Goal: Book appointment/travel/reservation

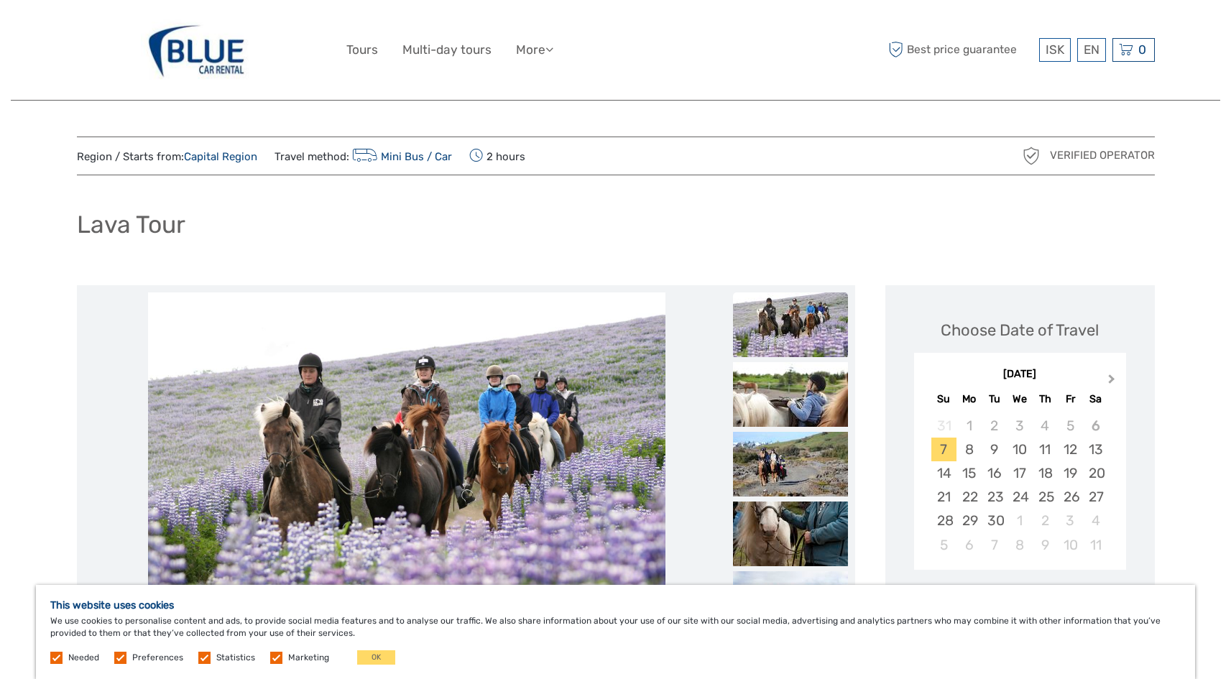
click at [1111, 379] on span "Next Month" at bounding box center [1111, 381] width 0 height 21
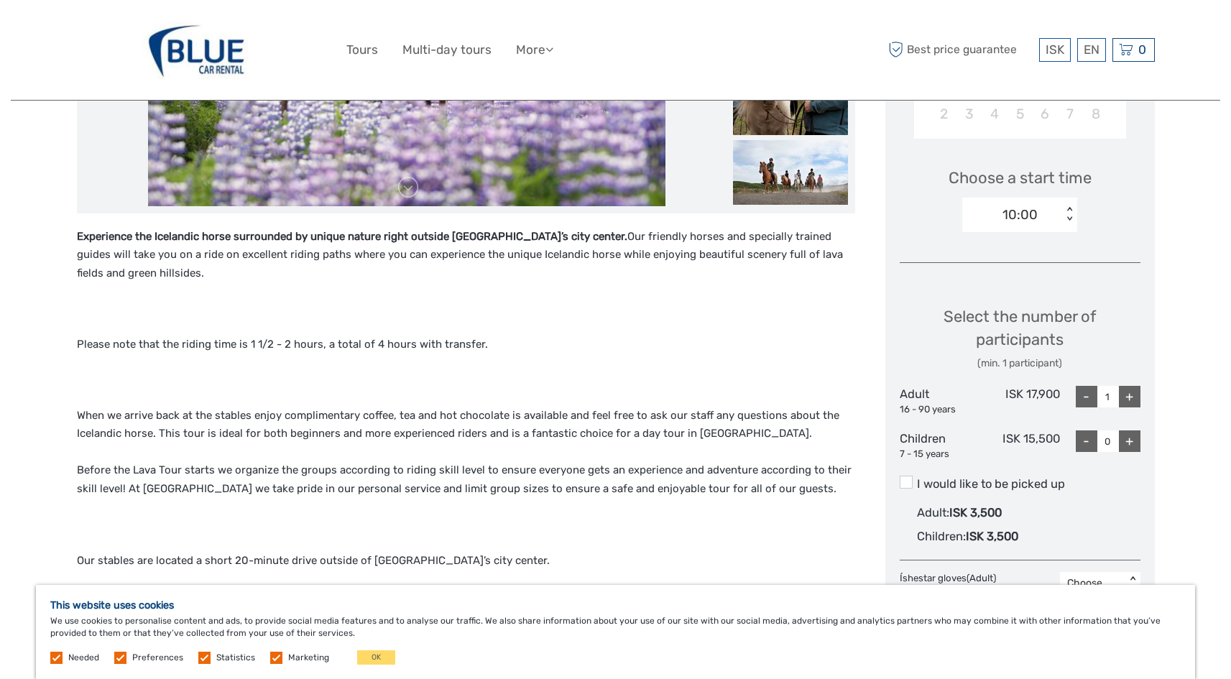
scroll to position [503, 0]
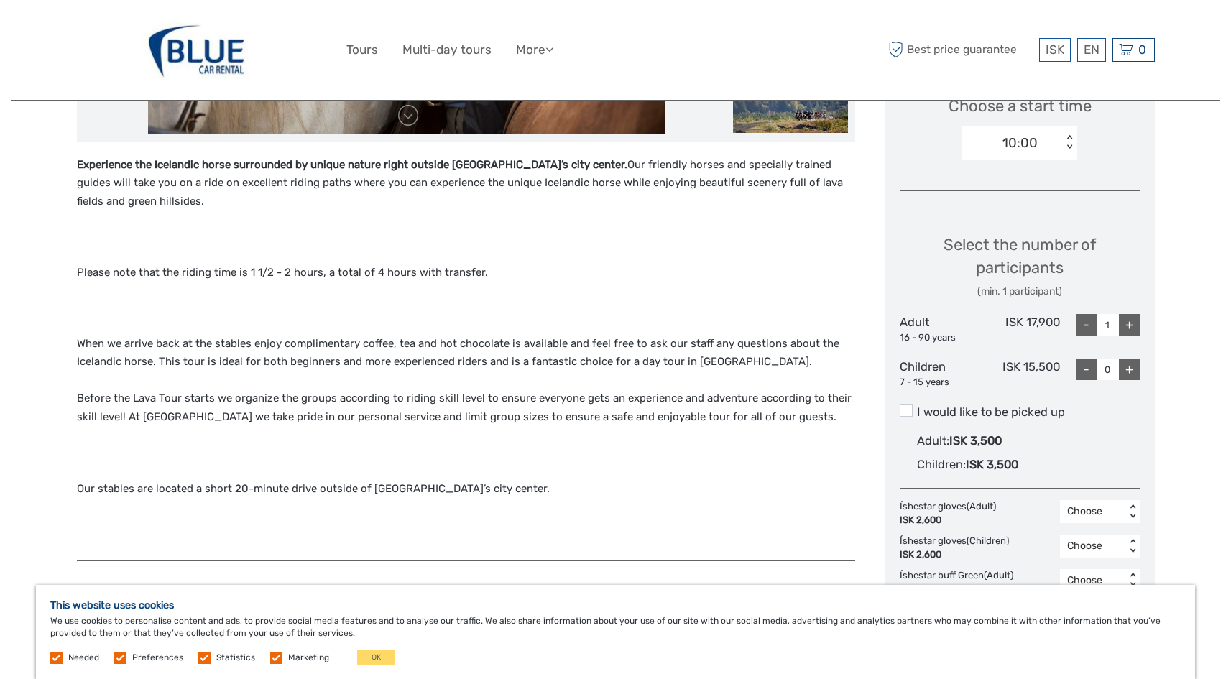
click at [369, 394] on p "When we arrive back at the stables enjoy complimentary coffee, tea and hot choc…" at bounding box center [466, 381] width 778 height 92
click at [501, 392] on p "When we arrive back at the stables enjoy complimentary coffee, tea and hot choc…" at bounding box center [466, 381] width 778 height 92
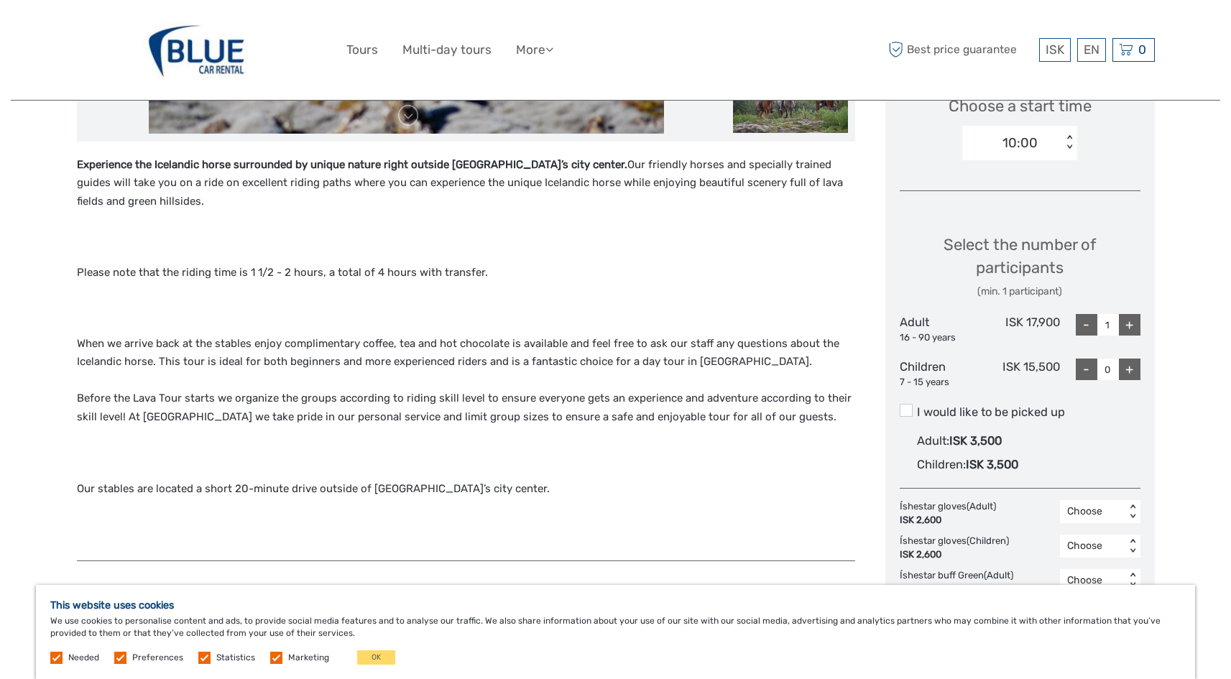
click at [189, 416] on p "When we arrive back at the stables enjoy complimentary coffee, tea and hot choc…" at bounding box center [466, 381] width 778 height 92
click at [332, 417] on p "When we arrive back at the stables enjoy complimentary coffee, tea and hot choc…" at bounding box center [466, 381] width 778 height 92
click at [455, 414] on p "When we arrive back at the stables enjoy complimentary coffee, tea and hot choc…" at bounding box center [466, 381] width 778 height 92
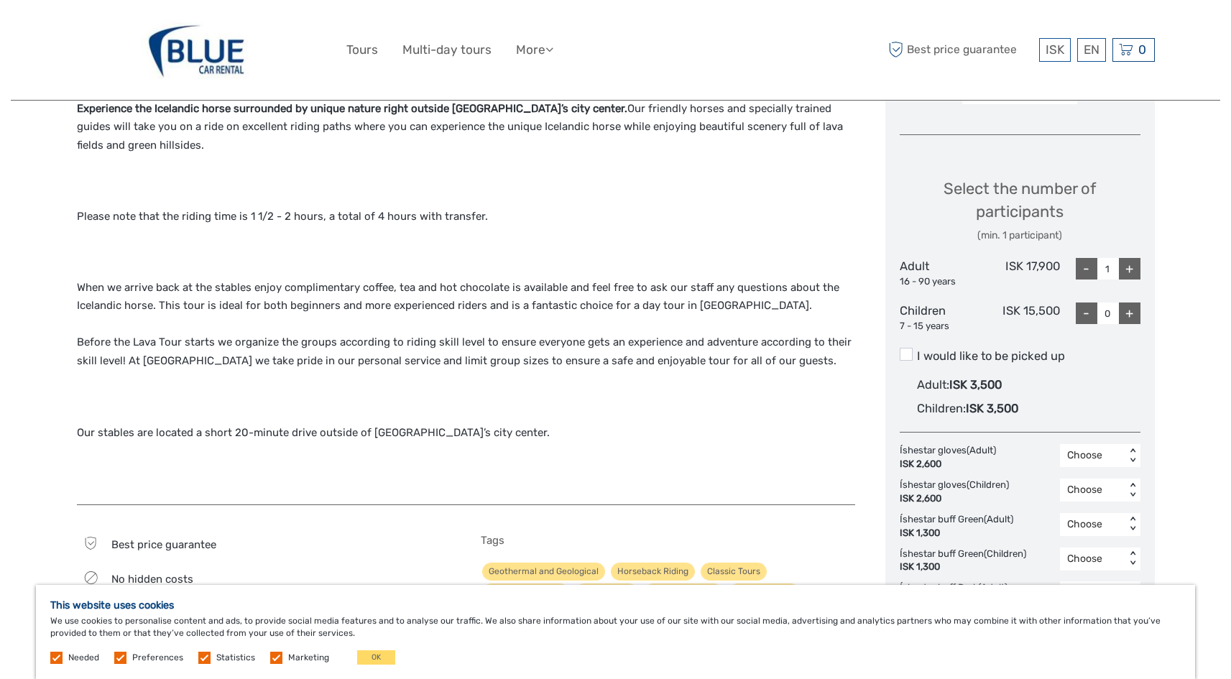
scroll to position [575, 0]
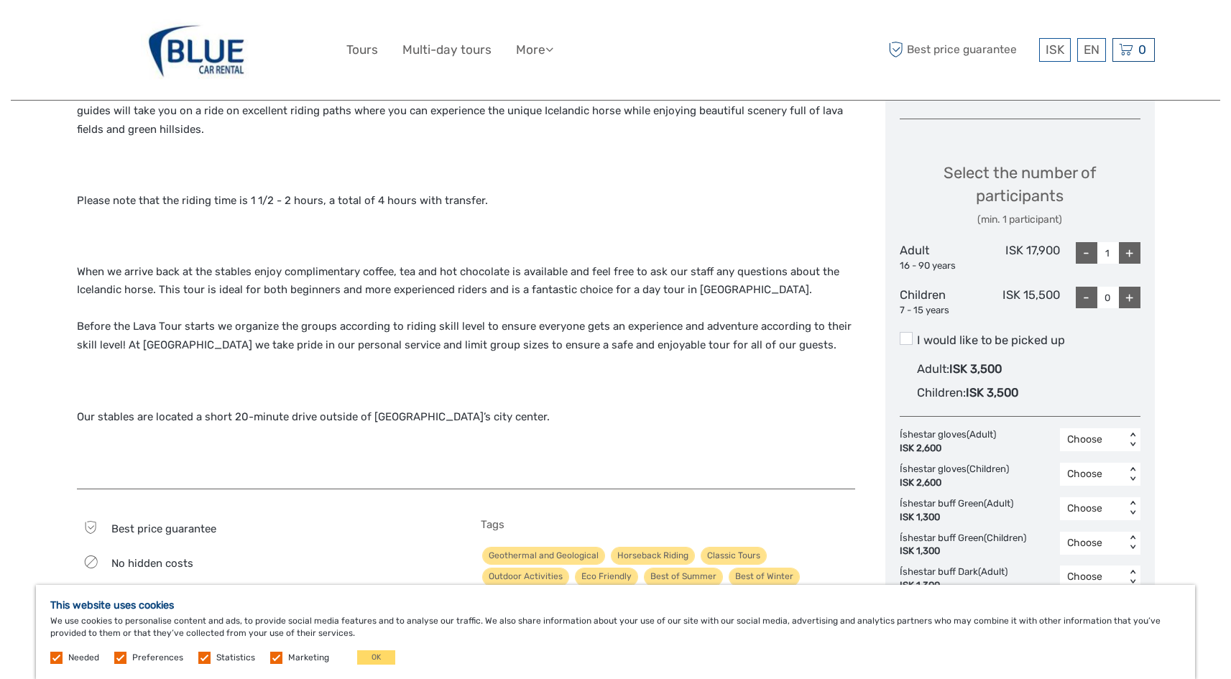
click at [341, 416] on p "Our stables are located a short 20-minute drive outside of Reykjavik’s city cen…" at bounding box center [466, 398] width 778 height 55
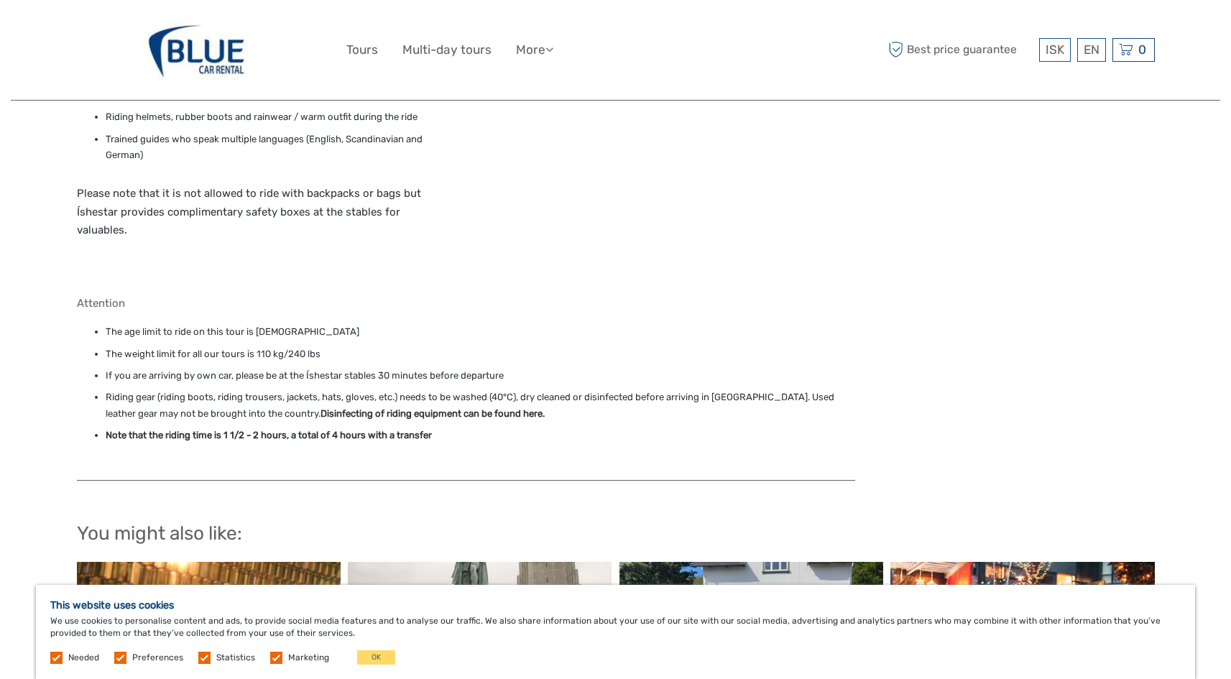
scroll to position [1365, 0]
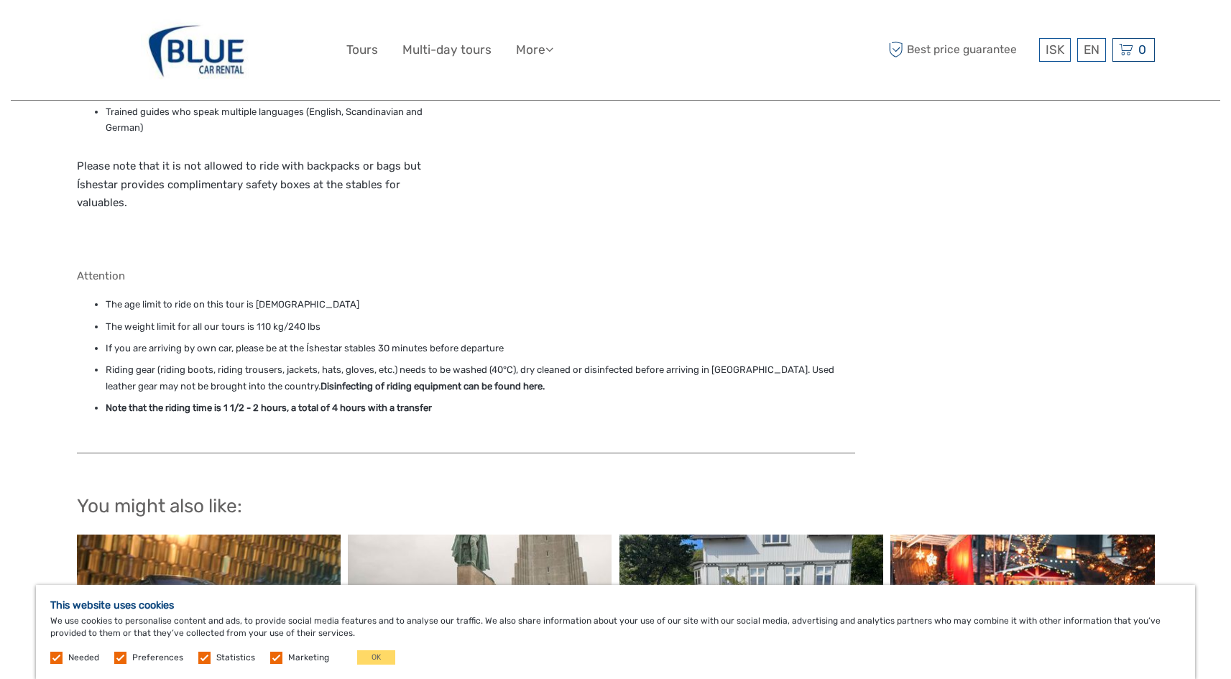
click at [607, 369] on li "Riding gear (riding boots, riding trousers, jackets, hats, gloves, etc.) needs …" at bounding box center [480, 378] width 749 height 32
click at [557, 370] on li "Riding gear (riding boots, riding trousers, jackets, hats, gloves, etc.) needs …" at bounding box center [480, 378] width 749 height 32
click at [356, 366] on li "Riding gear (riding boots, riding trousers, jackets, hats, gloves, etc.) needs …" at bounding box center [480, 378] width 749 height 32
click at [412, 366] on li "Riding gear (riding boots, riding trousers, jackets, hats, gloves, etc.) needs …" at bounding box center [480, 378] width 749 height 32
click at [557, 367] on li "Riding gear (riding boots, riding trousers, jackets, hats, gloves, etc.) needs …" at bounding box center [480, 378] width 749 height 32
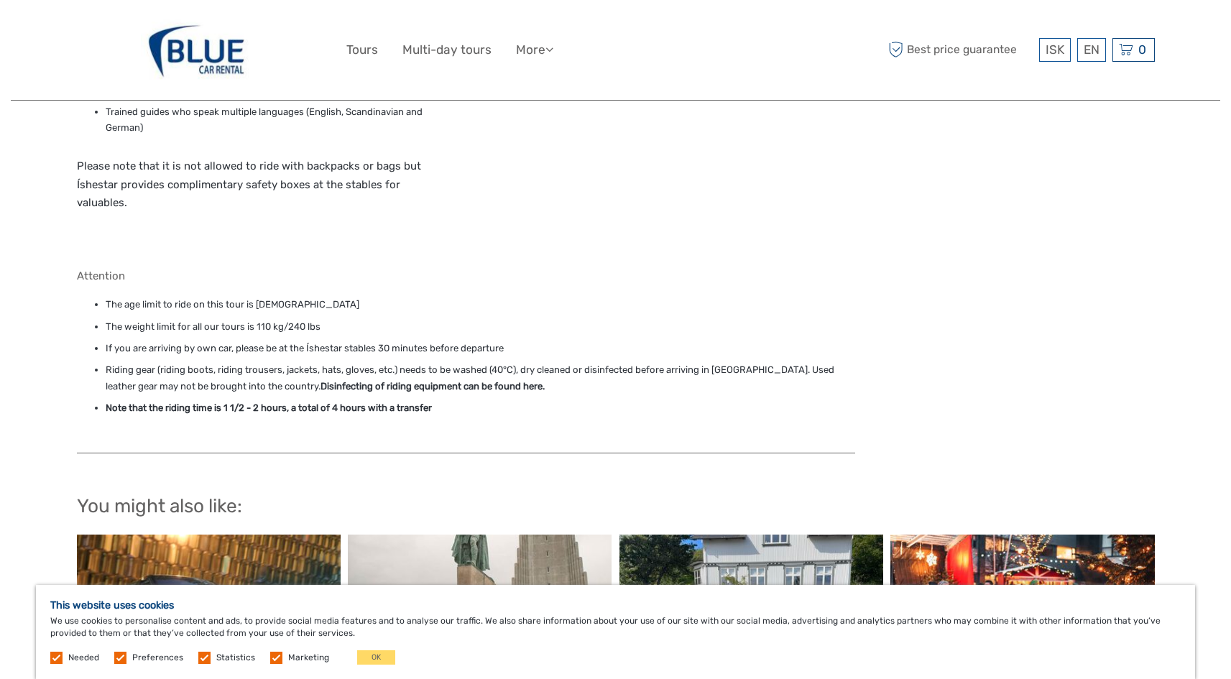
click at [608, 366] on li "Riding gear (riding boots, riding trousers, jackets, hats, gloves, etc.) needs …" at bounding box center [480, 378] width 749 height 32
click at [167, 367] on li "Riding gear (riding boots, riding trousers, jackets, hats, gloves, etc.) needs …" at bounding box center [480, 378] width 749 height 32
click at [597, 370] on li "Riding gear (riding boots, riding trousers, jackets, hats, gloves, etc.) needs …" at bounding box center [480, 378] width 749 height 32
click at [690, 369] on li "Riding gear (riding boots, riding trousers, jackets, hats, gloves, etc.) needs …" at bounding box center [480, 378] width 749 height 32
click at [787, 371] on li "Riding gear (riding boots, riding trousers, jackets, hats, gloves, etc.) needs …" at bounding box center [480, 378] width 749 height 32
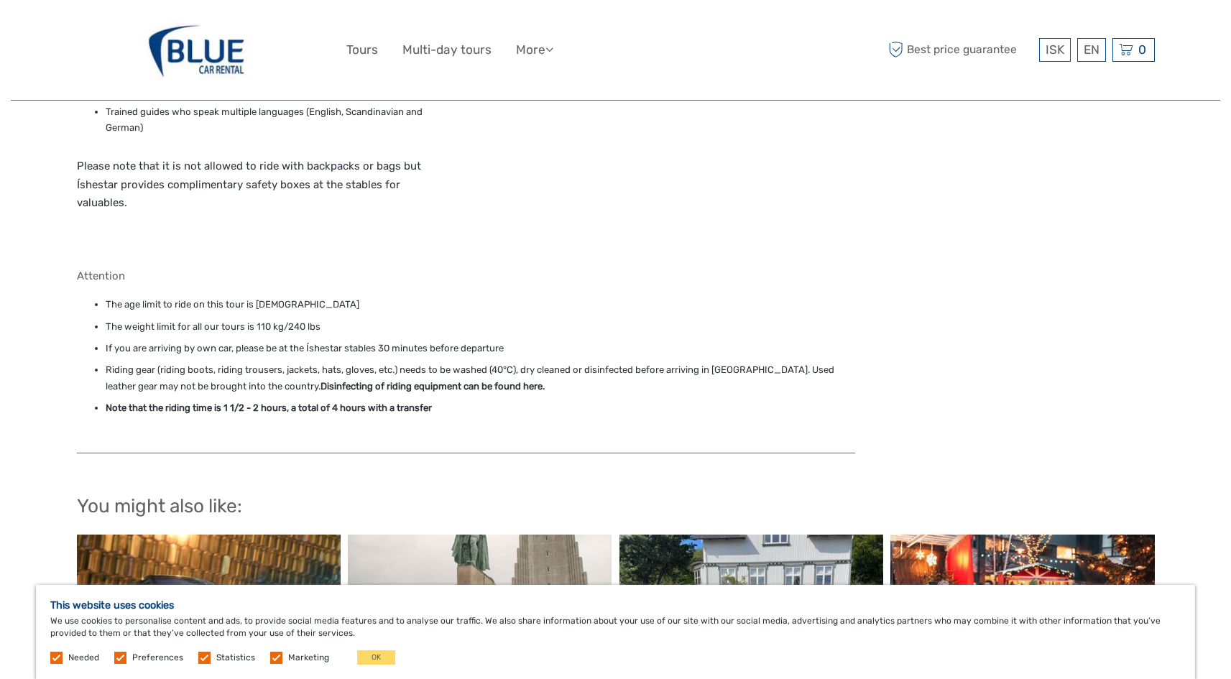
click at [797, 373] on li "Riding gear (riding boots, riding trousers, jackets, hats, gloves, etc.) needs …" at bounding box center [480, 378] width 749 height 32
click at [762, 369] on li "Riding gear (riding boots, riding trousers, jackets, hats, gloves, etc.) needs …" at bounding box center [480, 378] width 749 height 32
click at [392, 387] on strong "Disinfecting of riding equipment can be found here" at bounding box center [431, 386] width 222 height 11
click at [320, 386] on strong "Disinfecting of riding equipment can be found here" at bounding box center [431, 386] width 222 height 11
click at [422, 383] on strong "Disinfecting of riding equipment can be found here" at bounding box center [431, 386] width 222 height 11
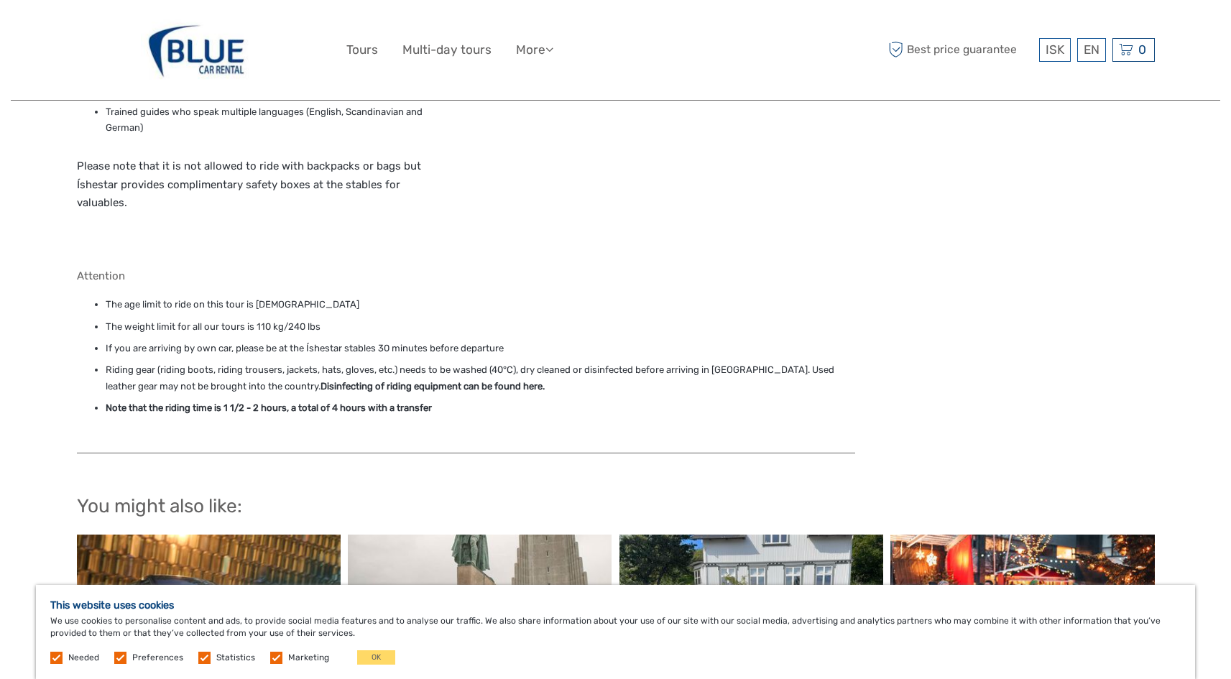
click at [510, 385] on li "Riding gear (riding boots, riding trousers, jackets, hats, gloves, etc.) needs …" at bounding box center [480, 378] width 749 height 32
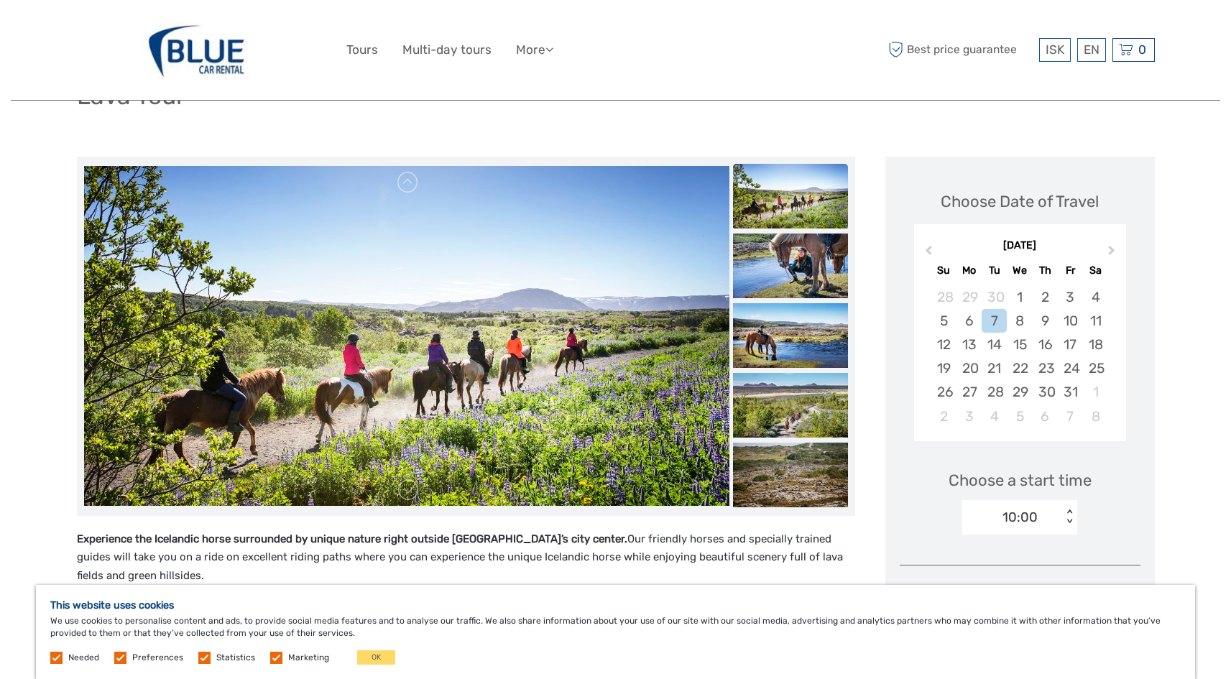
scroll to position [0, 0]
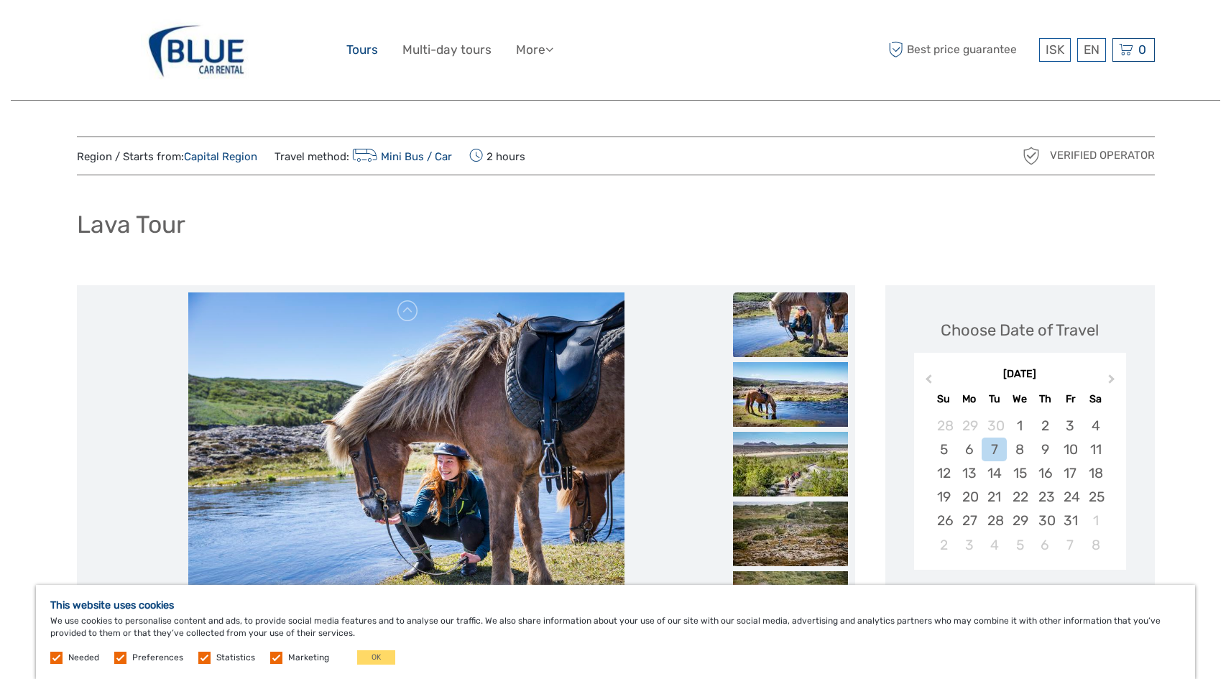
click at [366, 52] on link "Tours" at bounding box center [362, 50] width 32 height 21
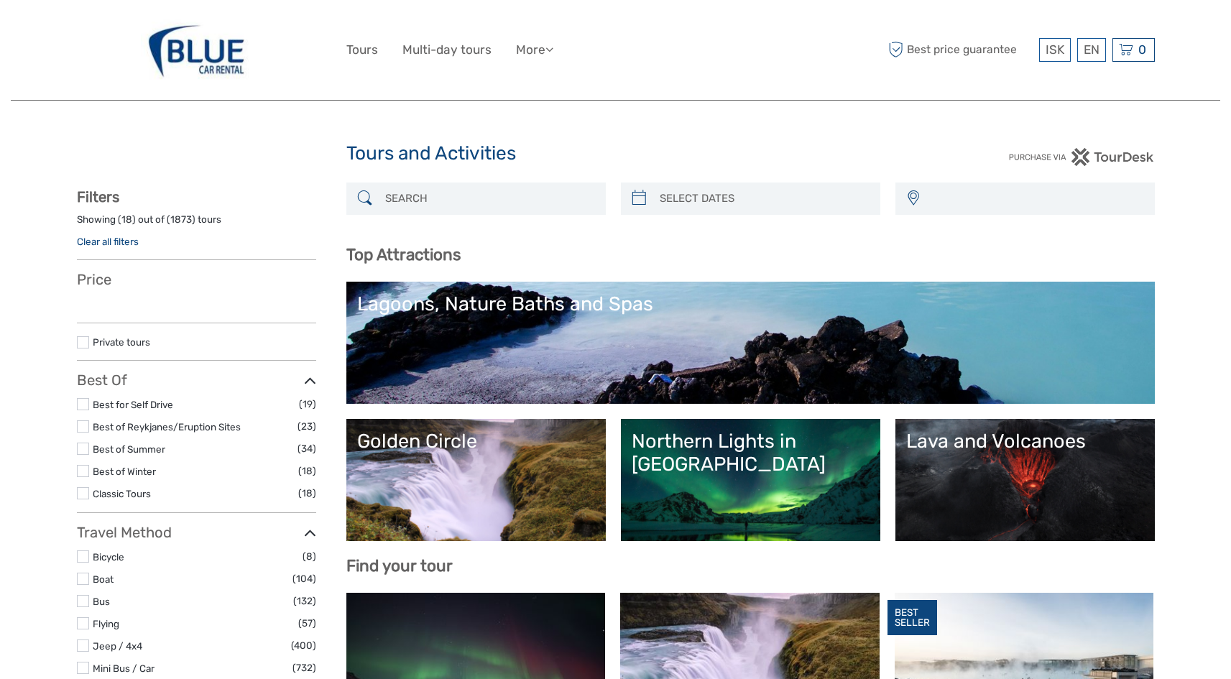
select select
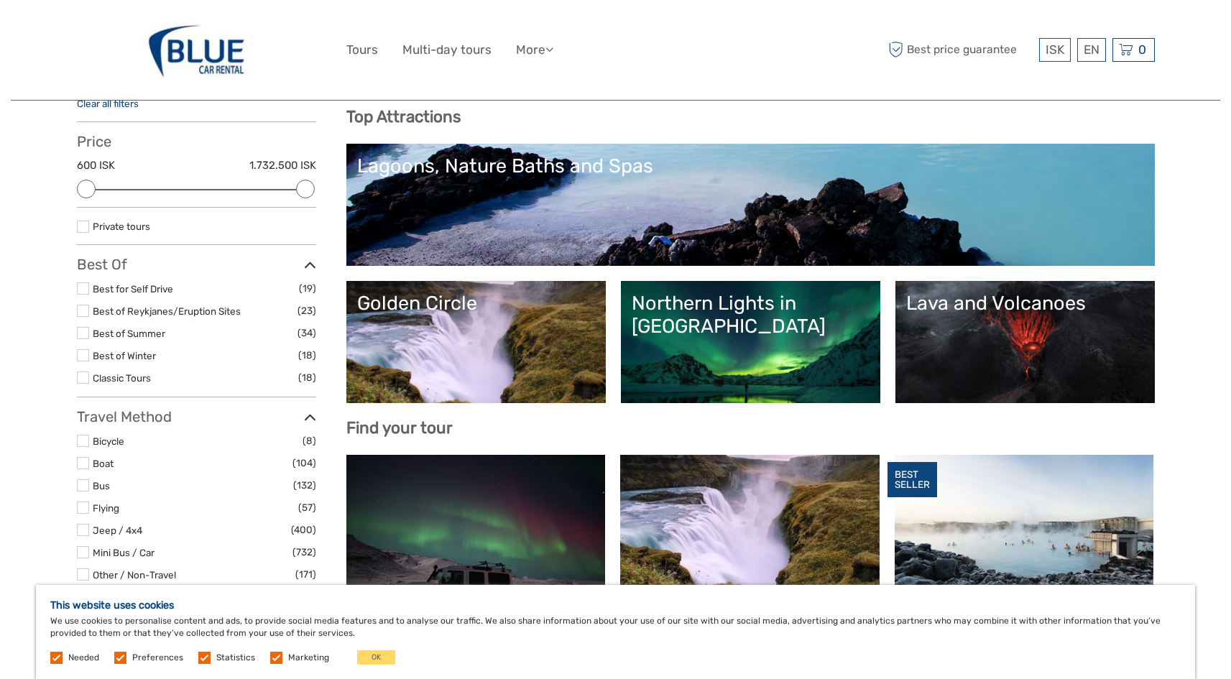
scroll to position [144, 0]
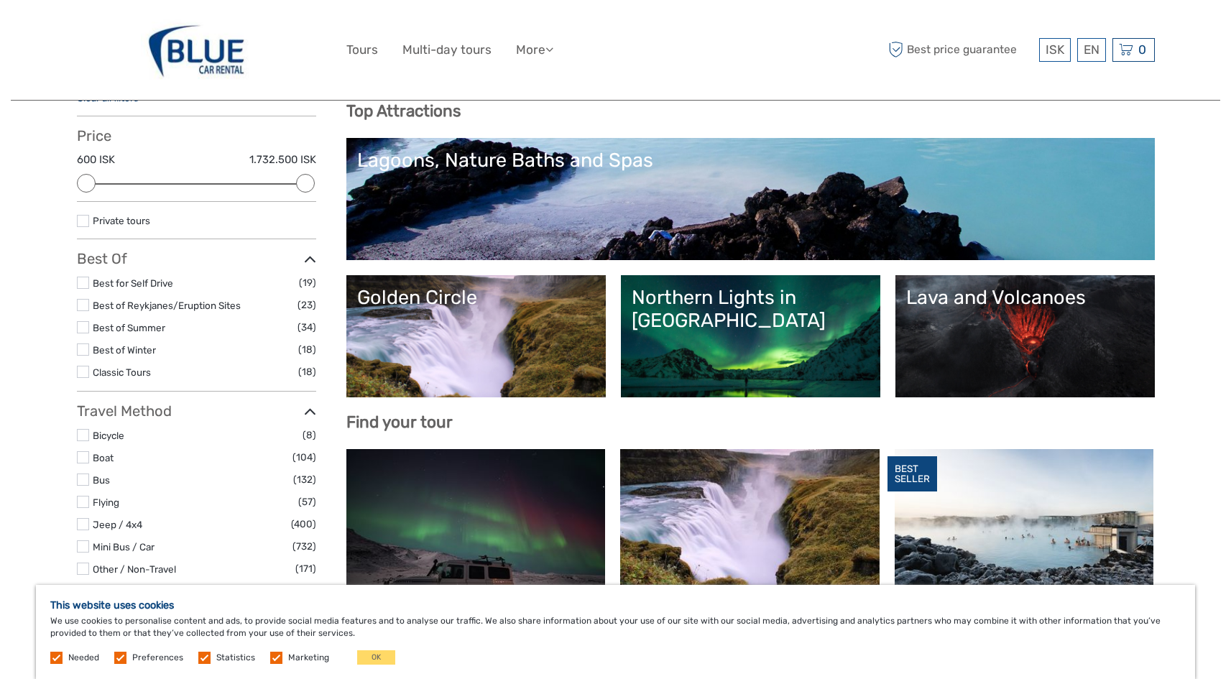
click at [998, 312] on link "Lava and Volcanoes" at bounding box center [1025, 336] width 238 height 101
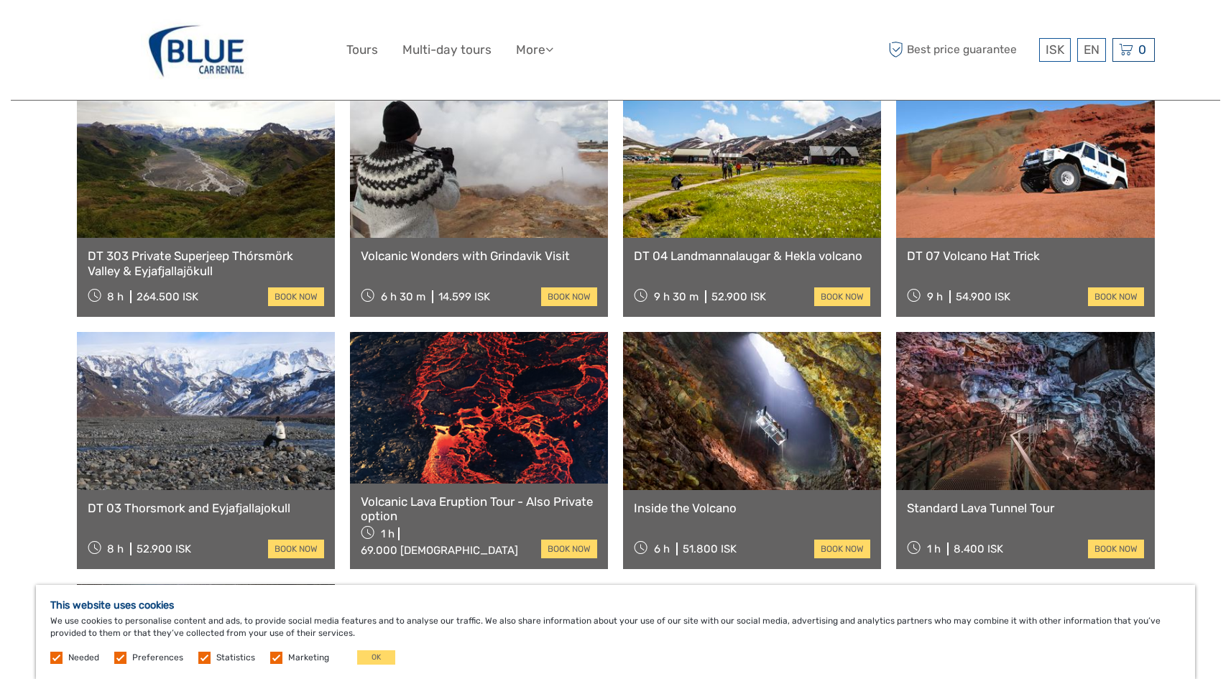
scroll to position [934, 0]
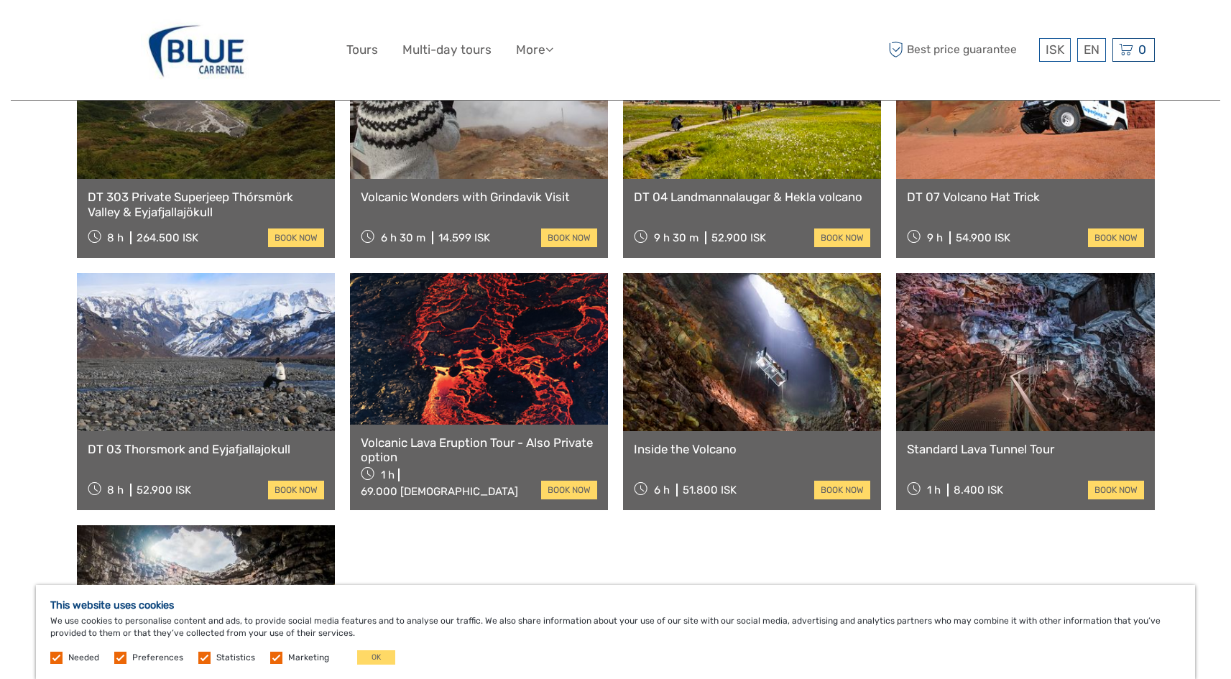
click at [460, 323] on link at bounding box center [479, 348] width 258 height 151
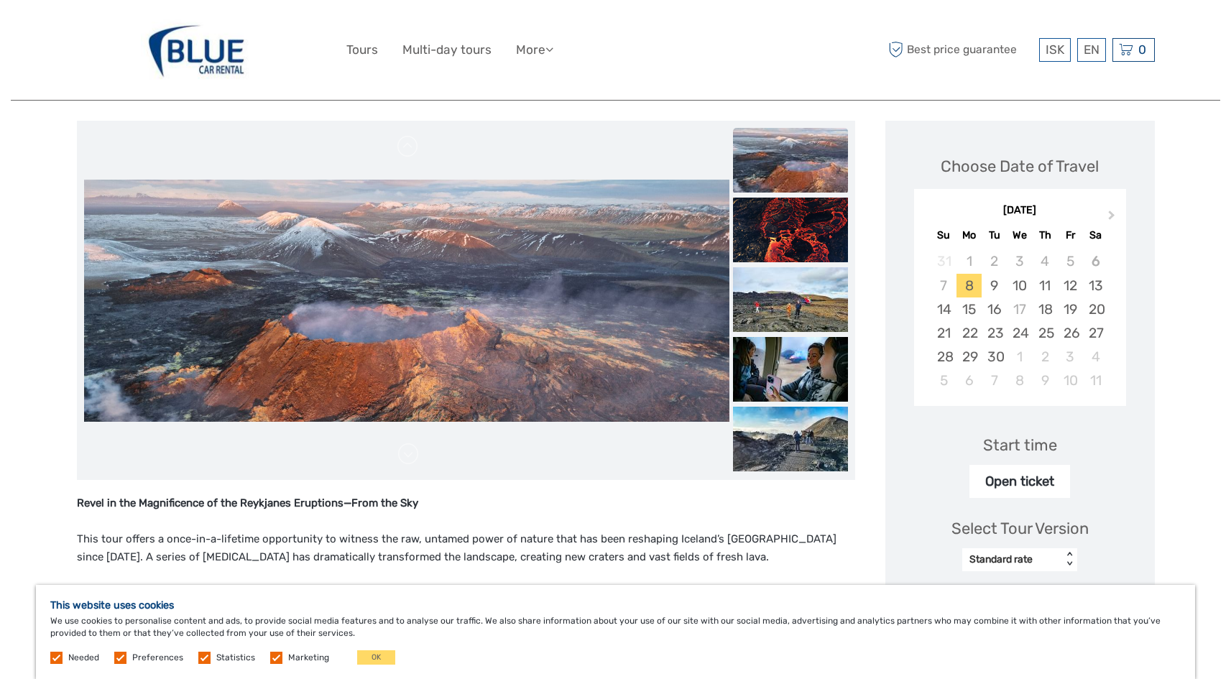
scroll to position [144, 0]
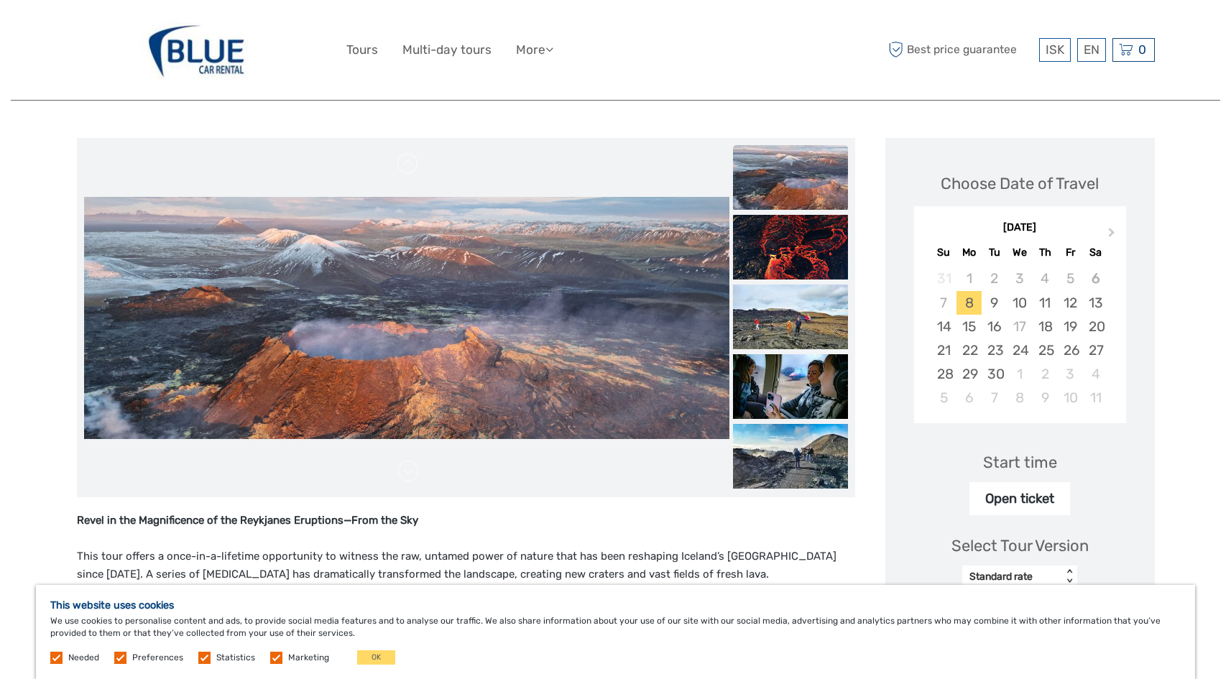
click at [789, 186] on img at bounding box center [790, 177] width 115 height 65
click at [774, 236] on img at bounding box center [790, 247] width 115 height 65
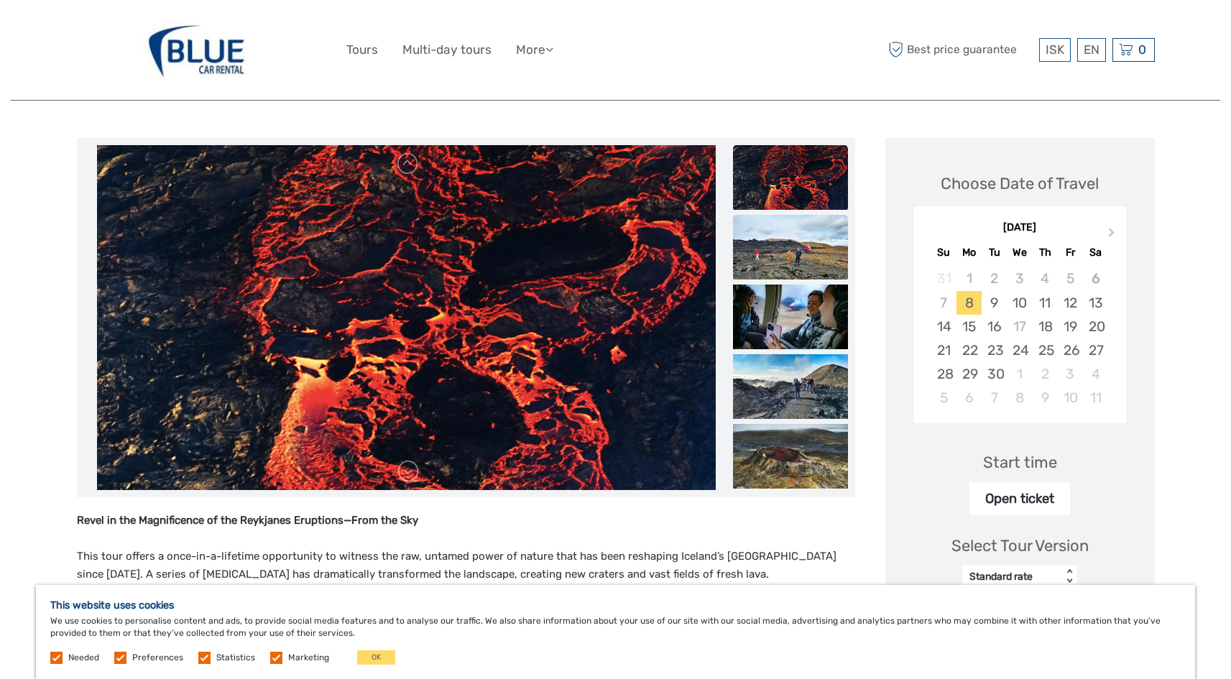
click at [774, 239] on img at bounding box center [790, 247] width 115 height 65
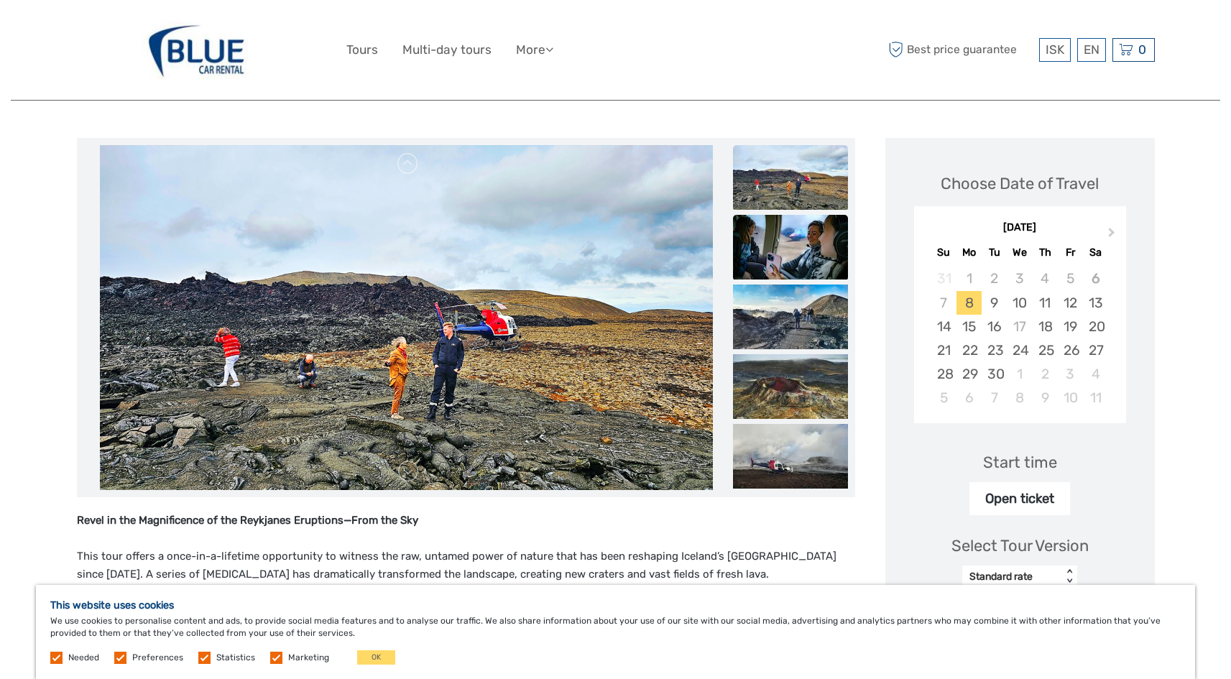
click at [772, 247] on img at bounding box center [790, 247] width 115 height 65
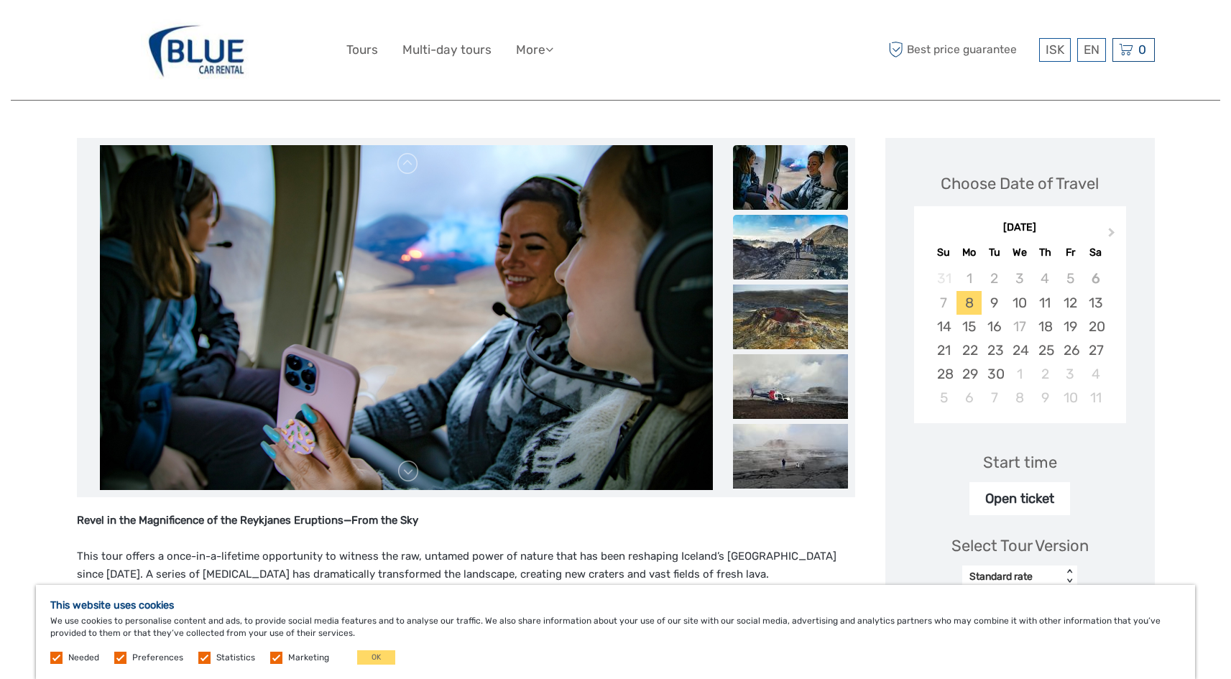
click at [769, 260] on img at bounding box center [790, 247] width 115 height 65
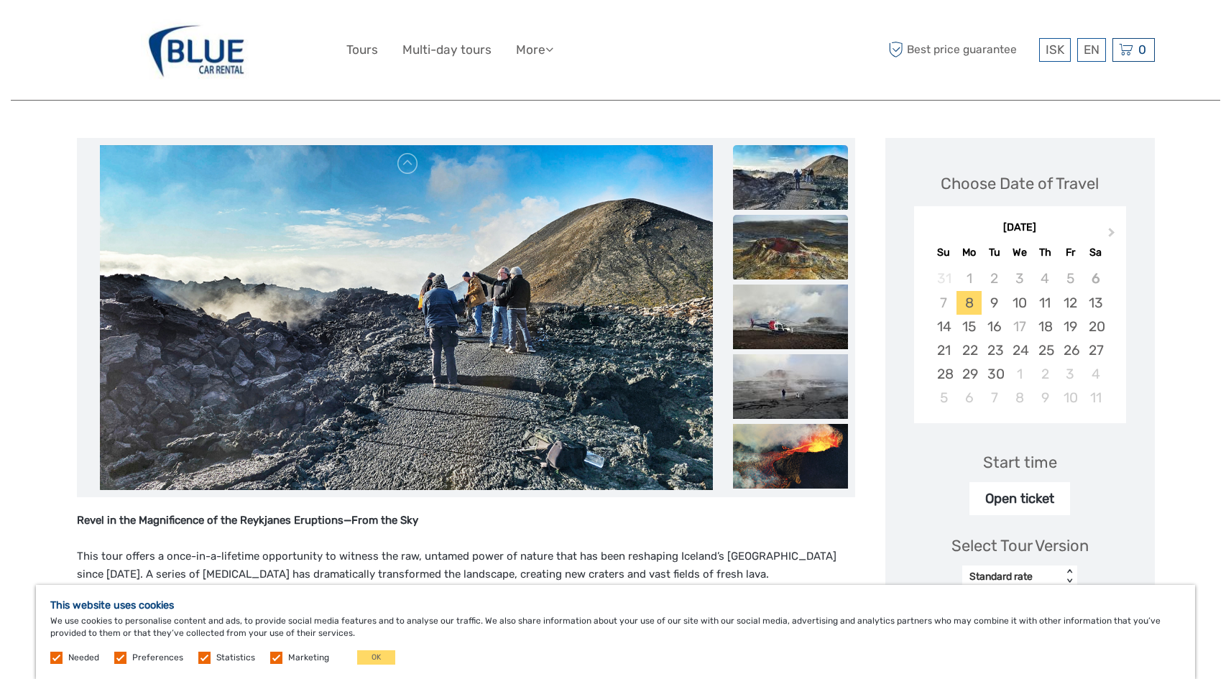
click at [769, 262] on img at bounding box center [790, 247] width 115 height 65
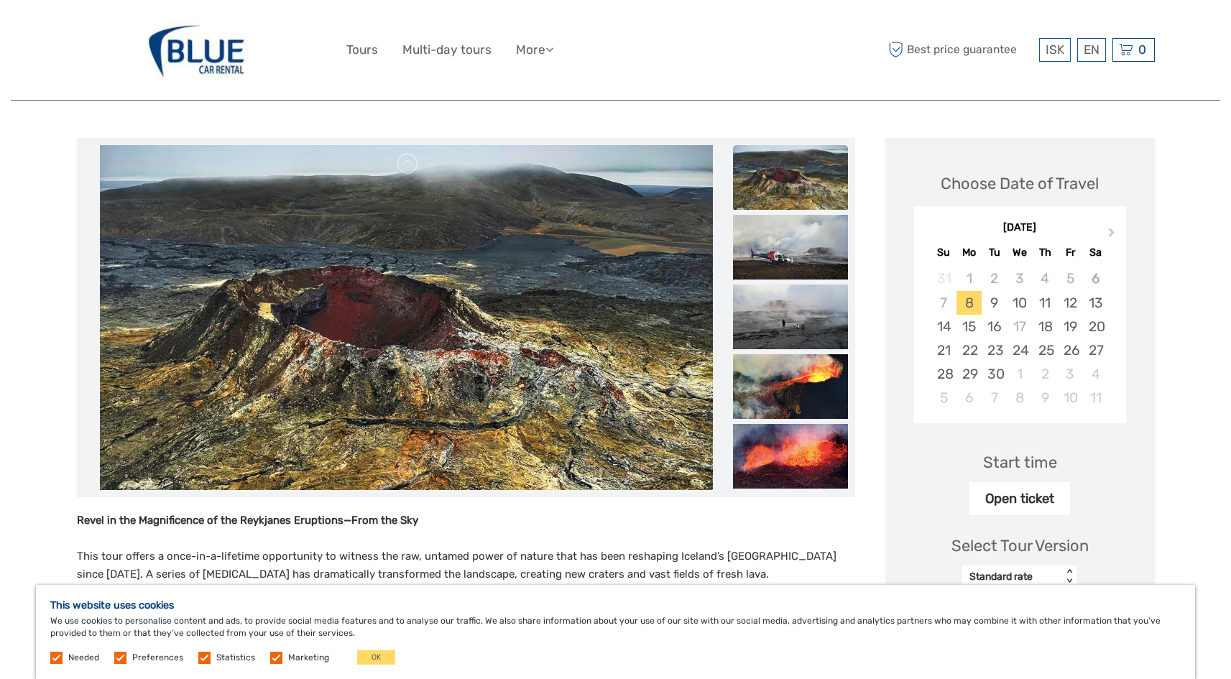
click at [769, 262] on img at bounding box center [790, 247] width 115 height 65
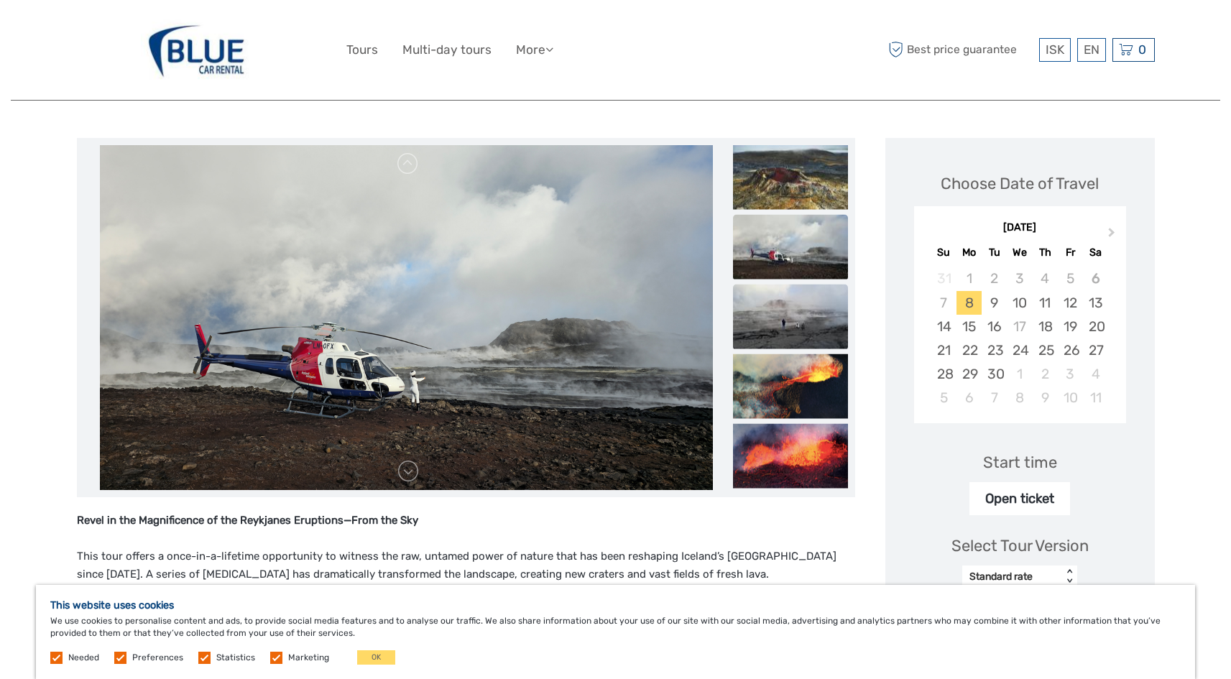
click at [770, 305] on img at bounding box center [790, 316] width 115 height 65
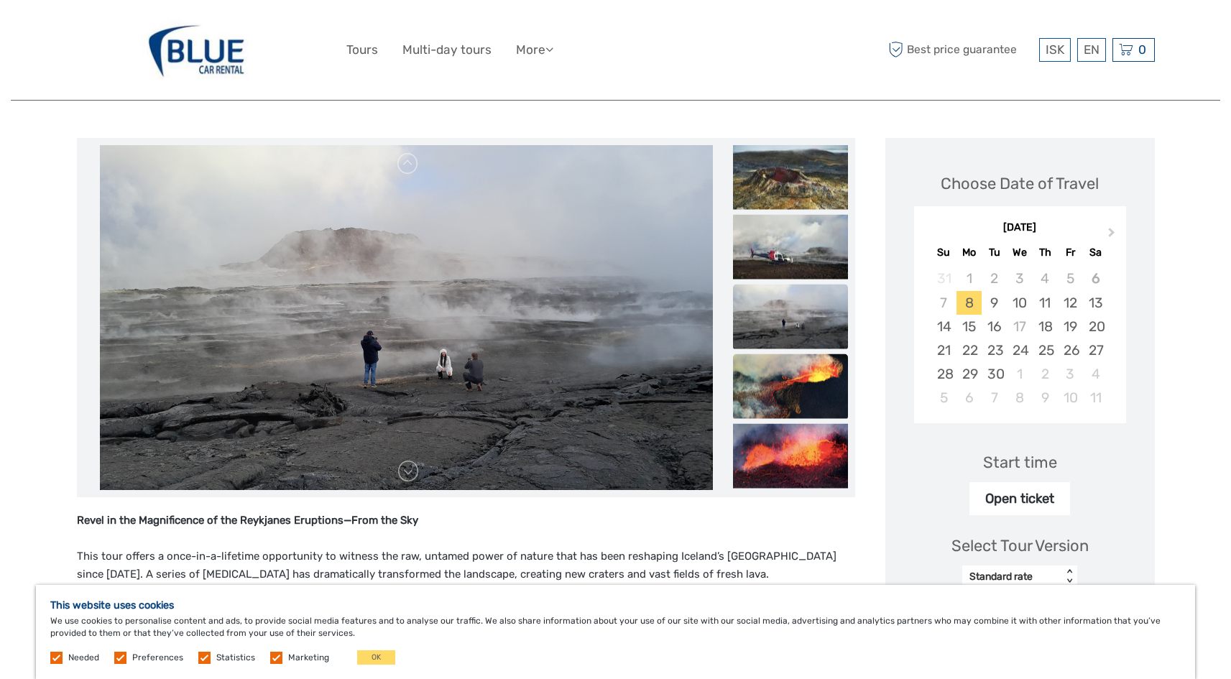
click at [754, 372] on img at bounding box center [790, 386] width 115 height 65
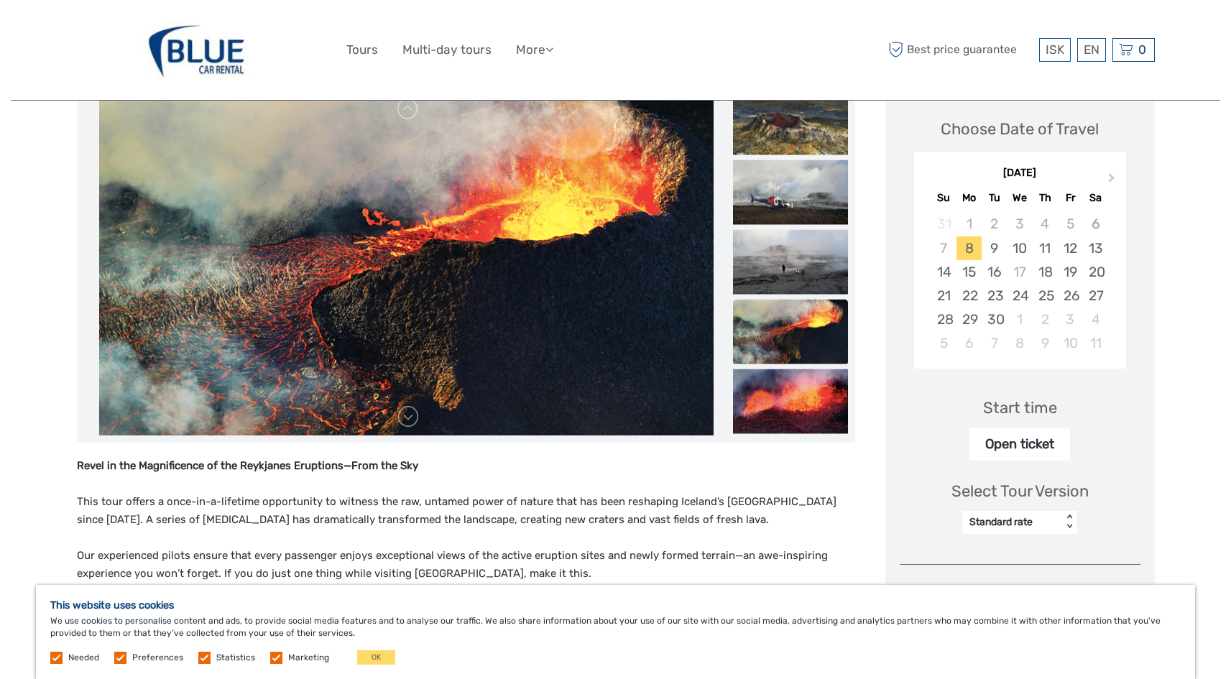
scroll to position [216, 0]
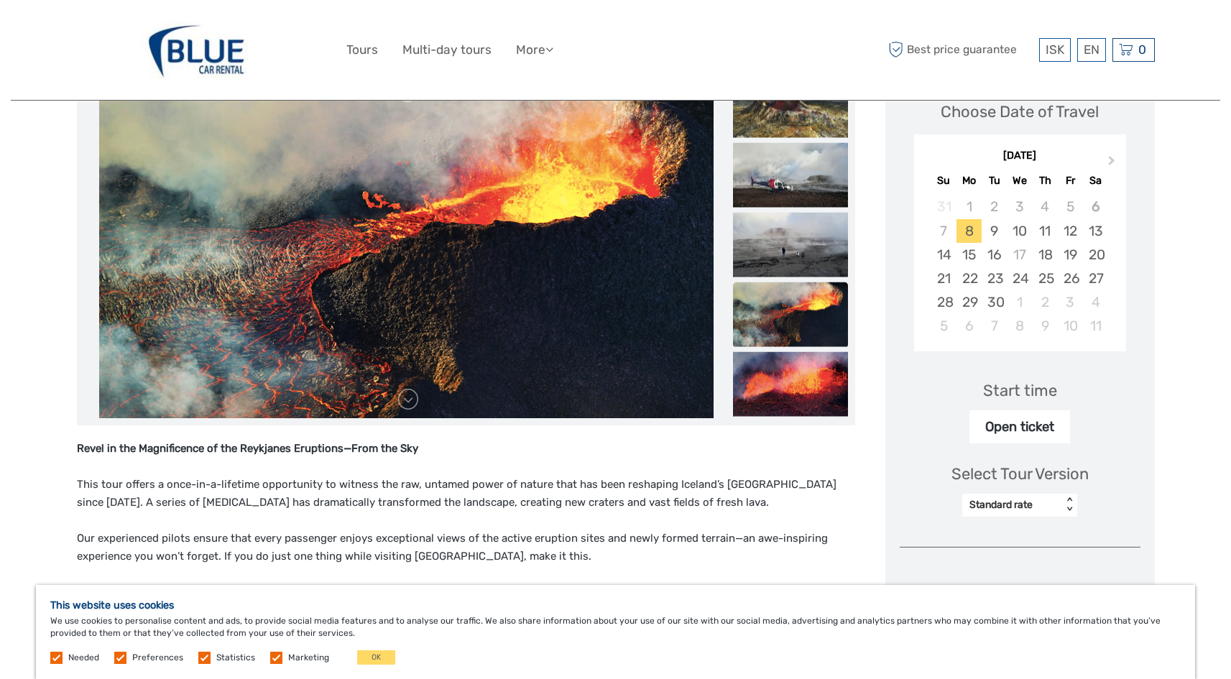
click at [774, 371] on img at bounding box center [790, 384] width 115 height 65
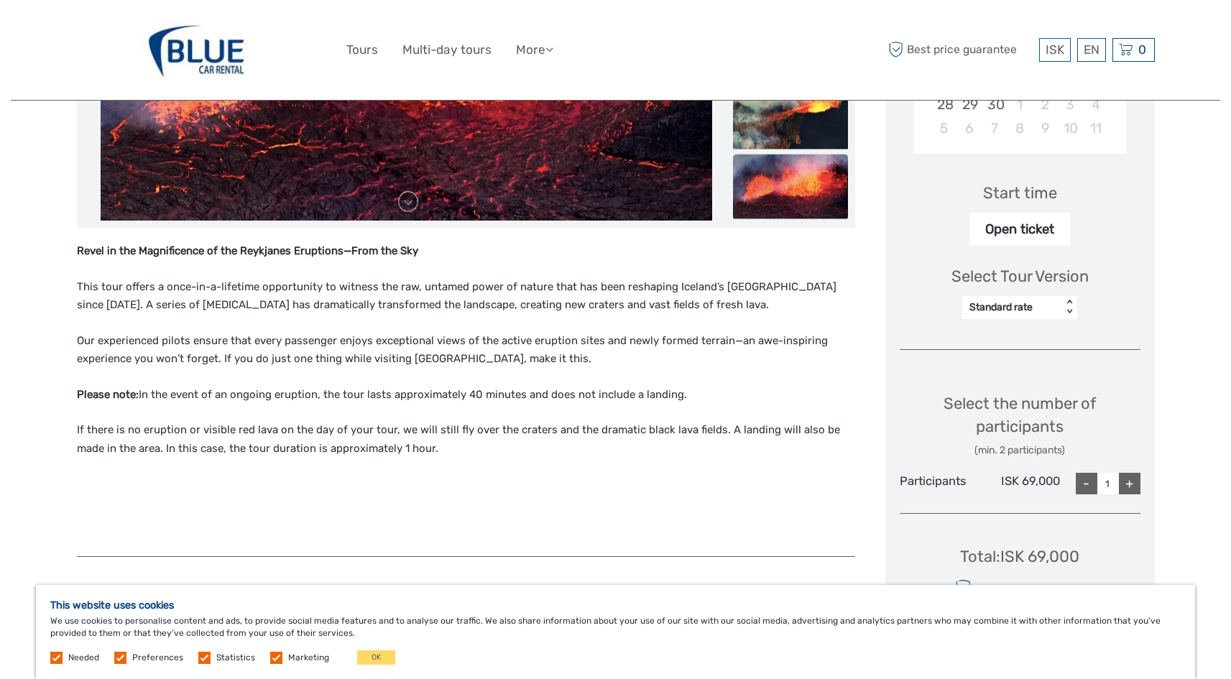
scroll to position [431, 0]
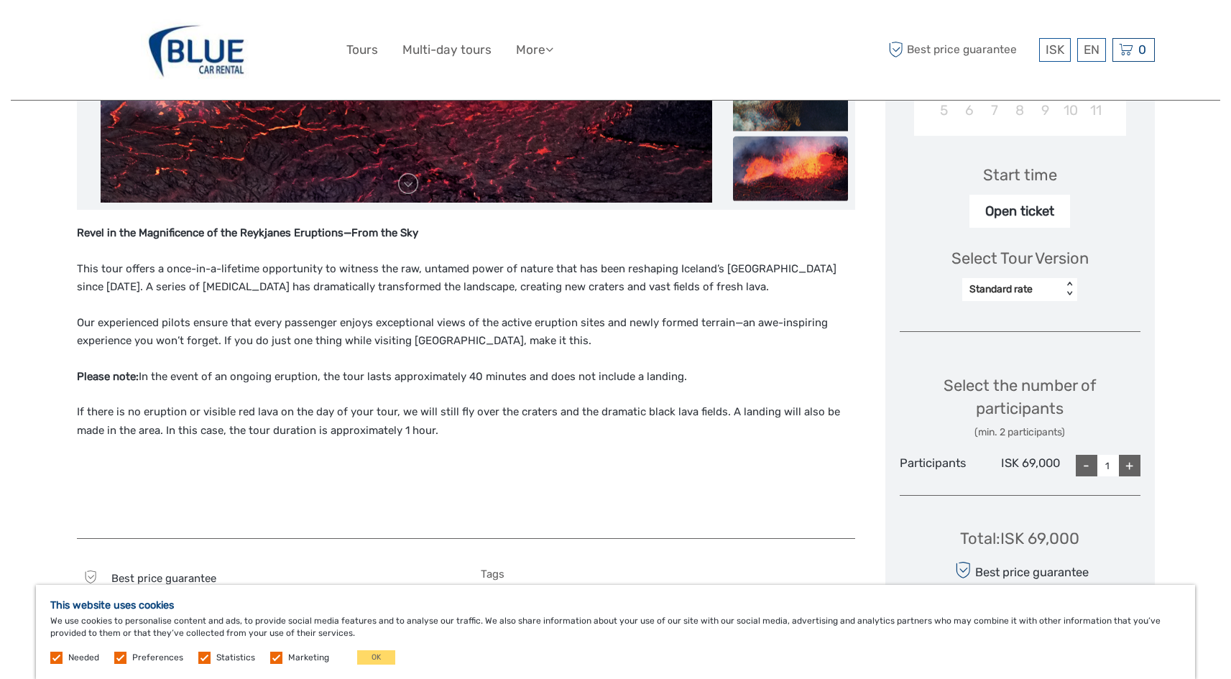
click at [417, 327] on p "Our experienced pilots ensure that every passenger enjoys exceptional views of …" at bounding box center [466, 332] width 778 height 37
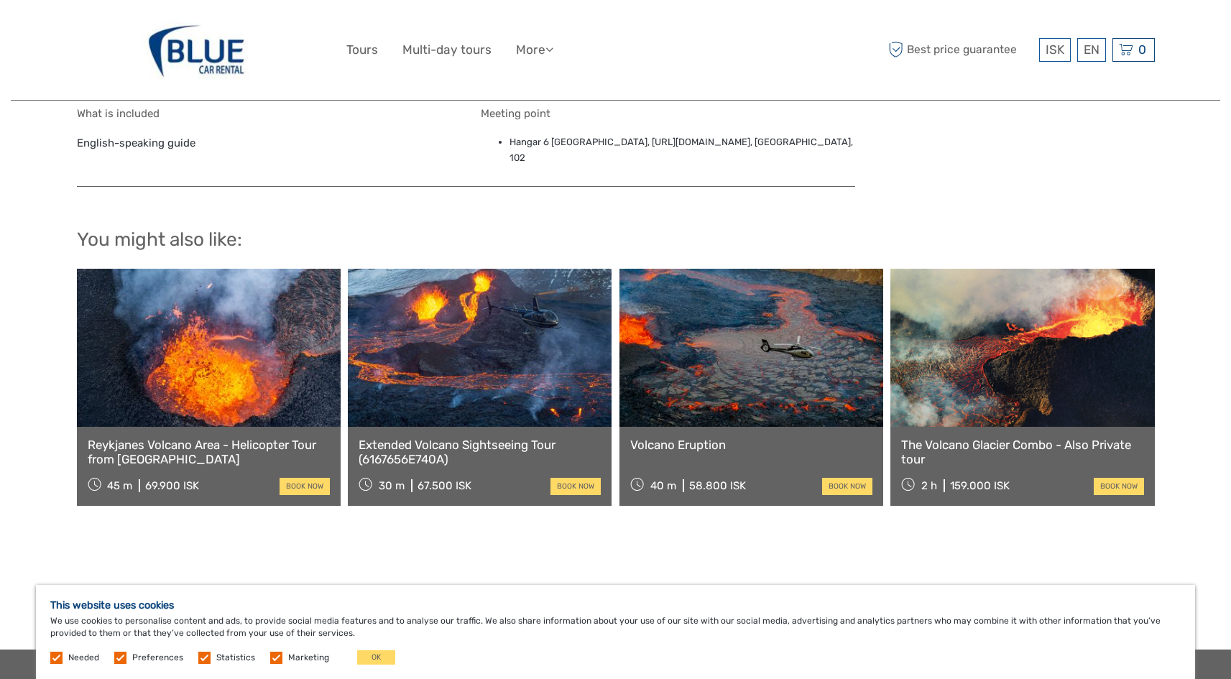
scroll to position [1078, 0]
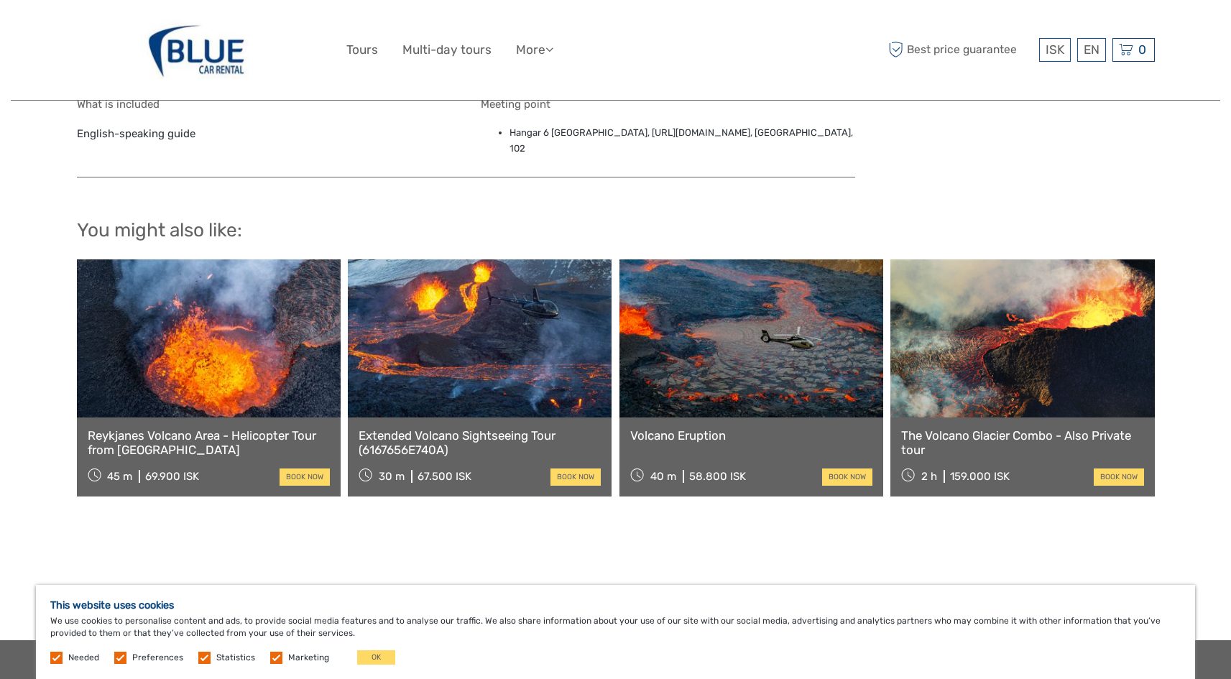
click at [505, 358] on link at bounding box center [480, 338] width 264 height 158
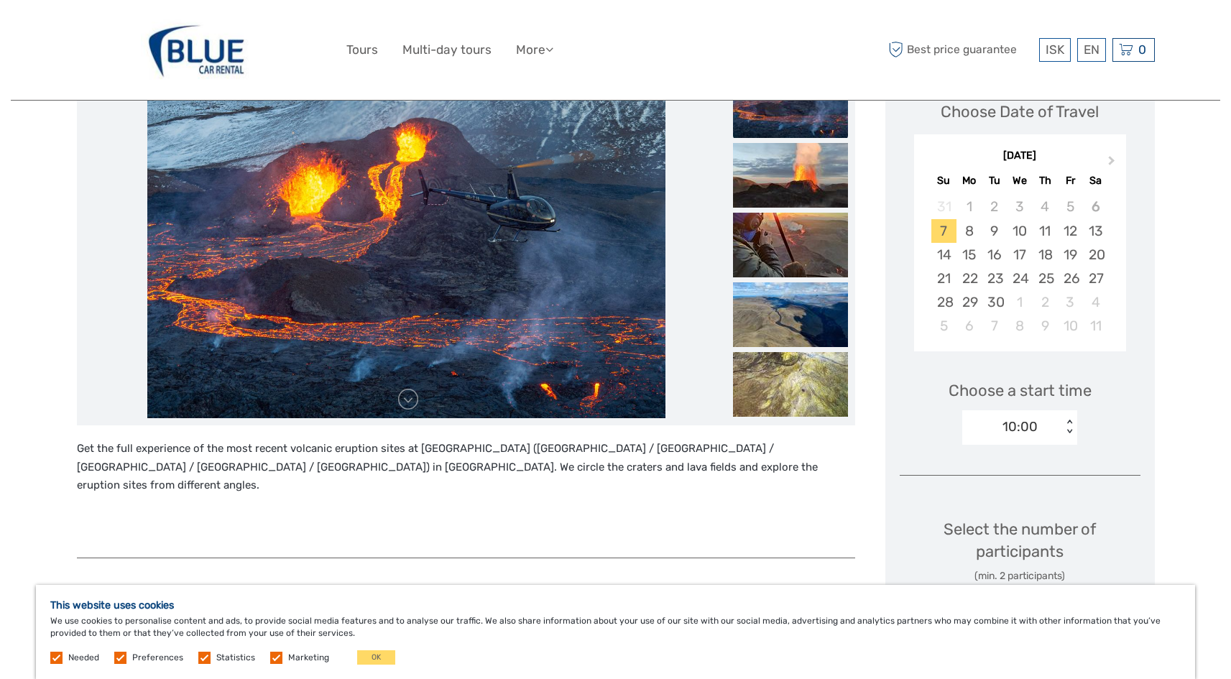
click at [487, 446] on p "Get the full experience of the most recent volcanic eruption sites at [GEOGRAPH…" at bounding box center [466, 467] width 778 height 55
click at [371, 468] on p "Get the full experience of the most recent volcanic eruption sites at [GEOGRAPH…" at bounding box center [466, 467] width 778 height 55
click at [485, 466] on p "Get the full experience of the most recent volcanic eruption sites at [GEOGRAPH…" at bounding box center [466, 467] width 778 height 55
click at [621, 470] on p "Get the full experience of the most recent volcanic eruption sites at [GEOGRAPH…" at bounding box center [466, 467] width 778 height 55
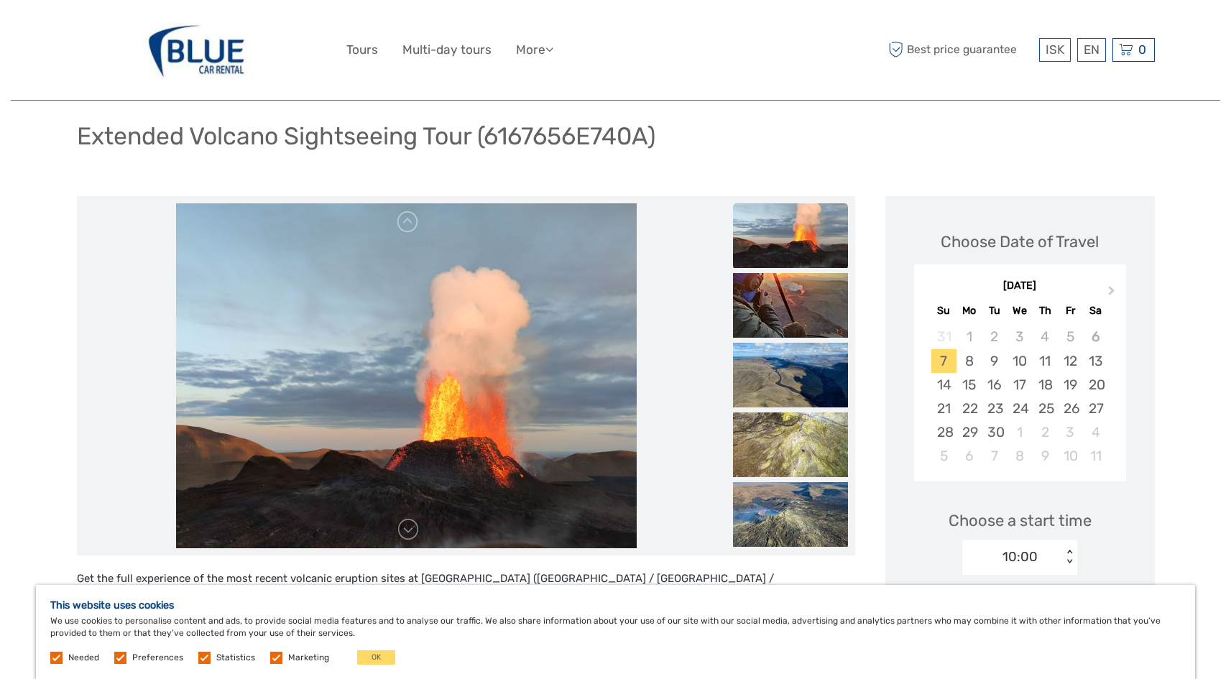
scroll to position [72, 0]
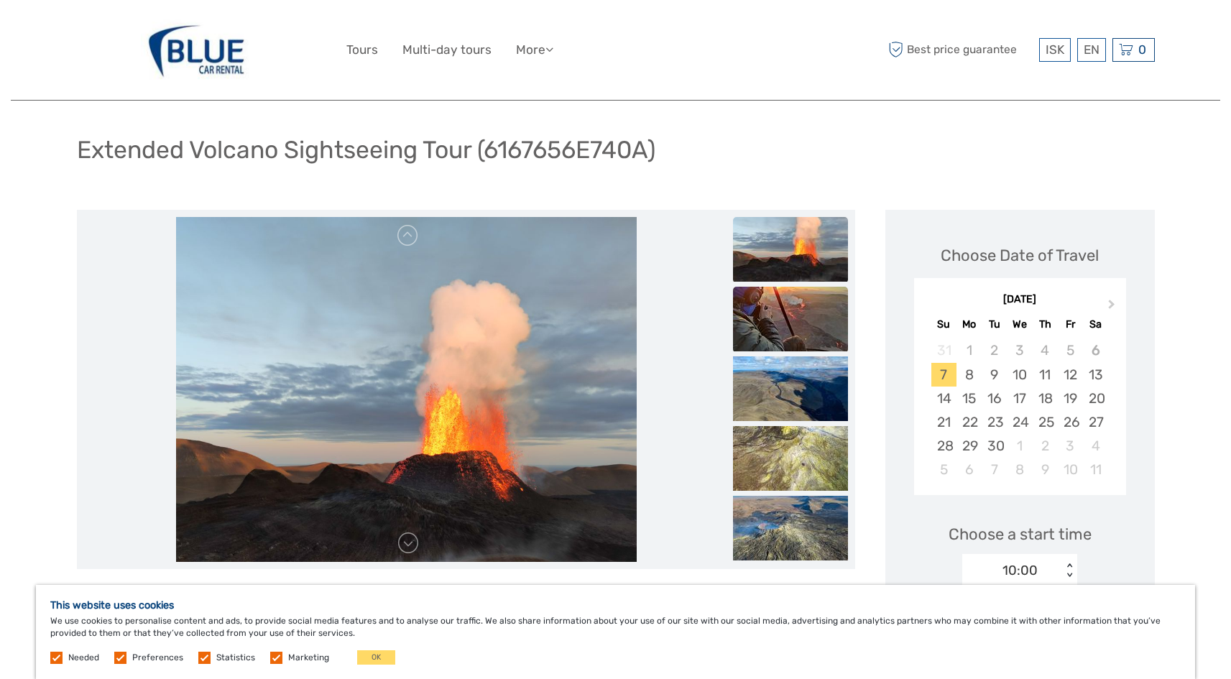
click at [771, 326] on img at bounding box center [790, 319] width 115 height 65
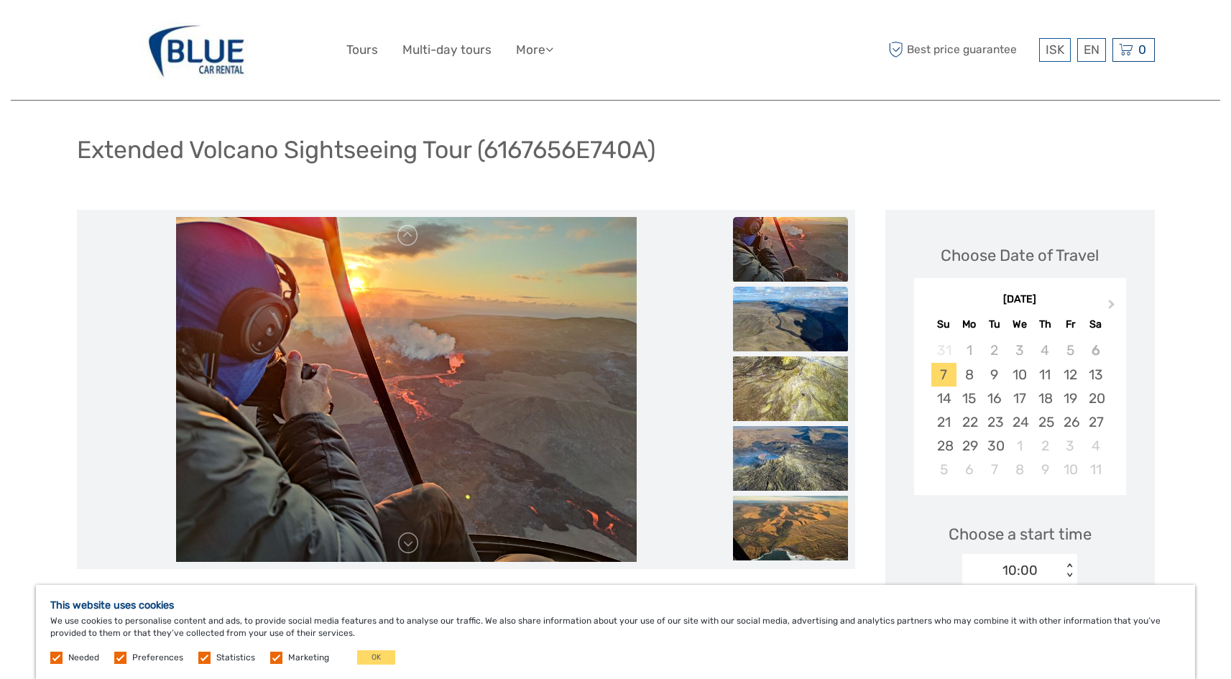
click at [772, 320] on img at bounding box center [790, 319] width 115 height 65
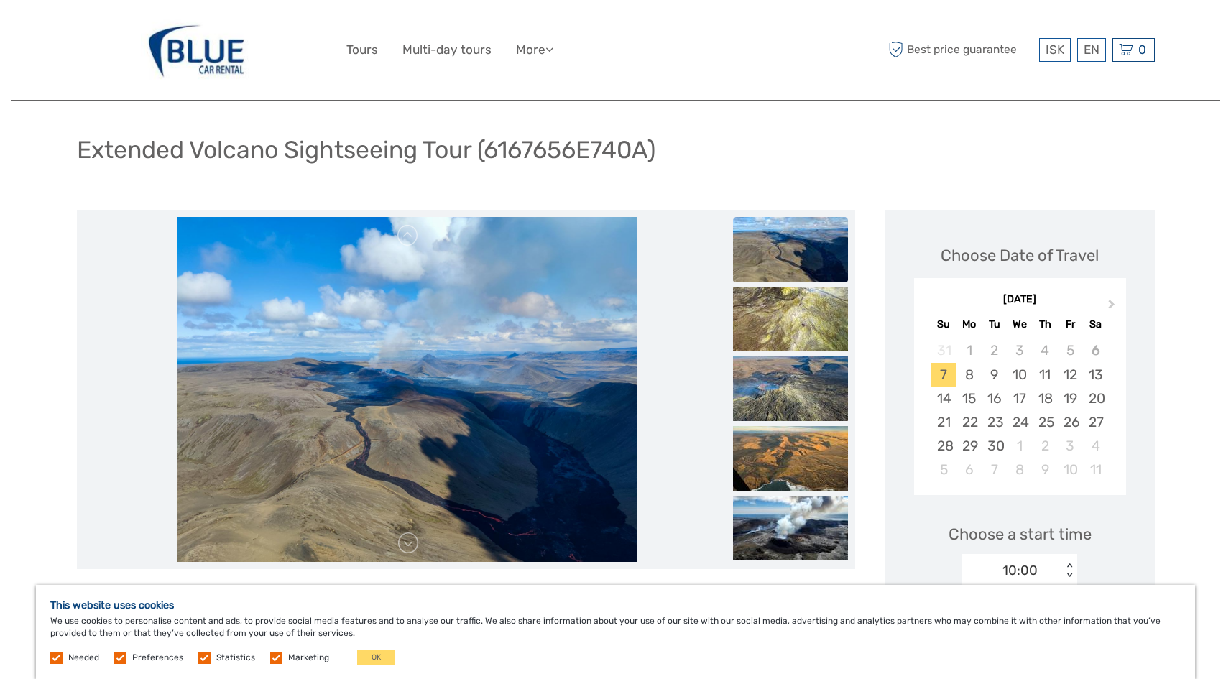
click at [772, 320] on img at bounding box center [790, 319] width 115 height 65
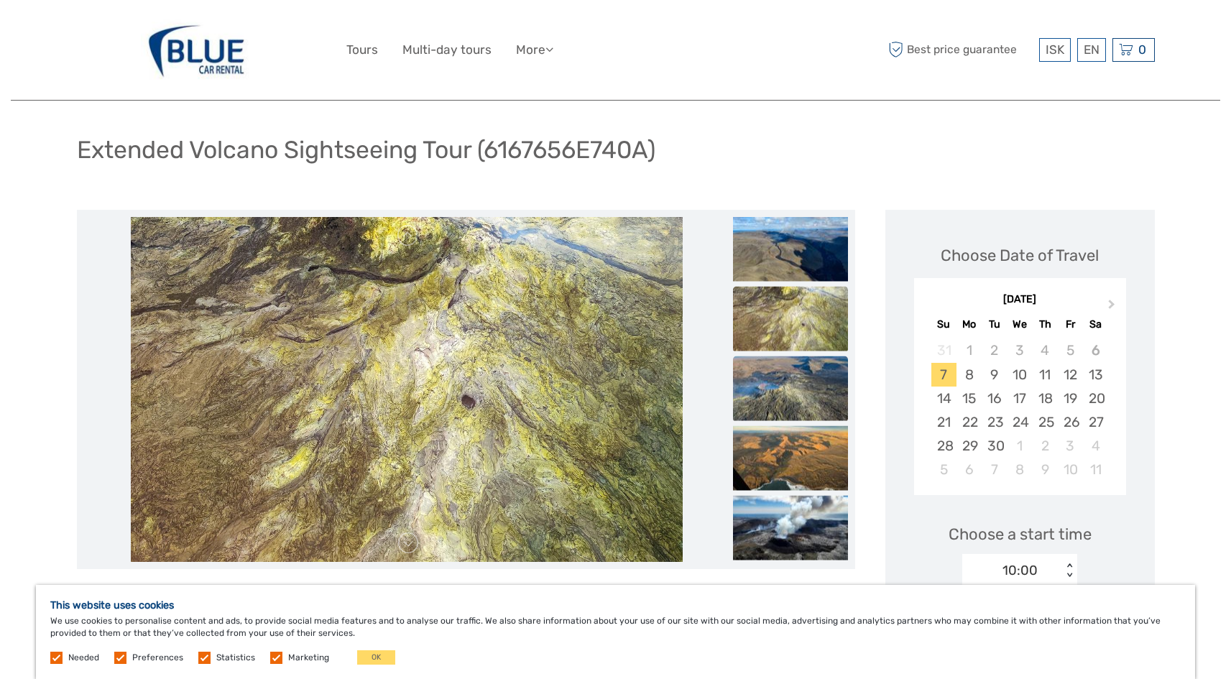
click at [766, 381] on img at bounding box center [790, 388] width 115 height 65
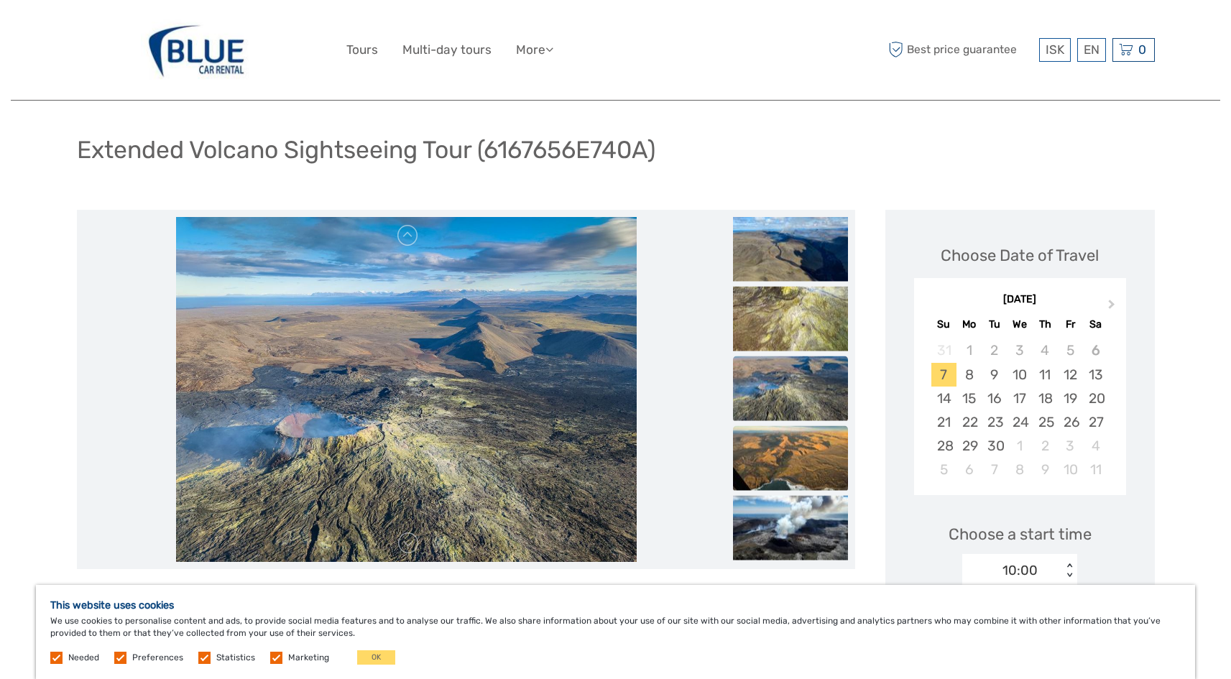
click at [758, 443] on img at bounding box center [790, 458] width 115 height 65
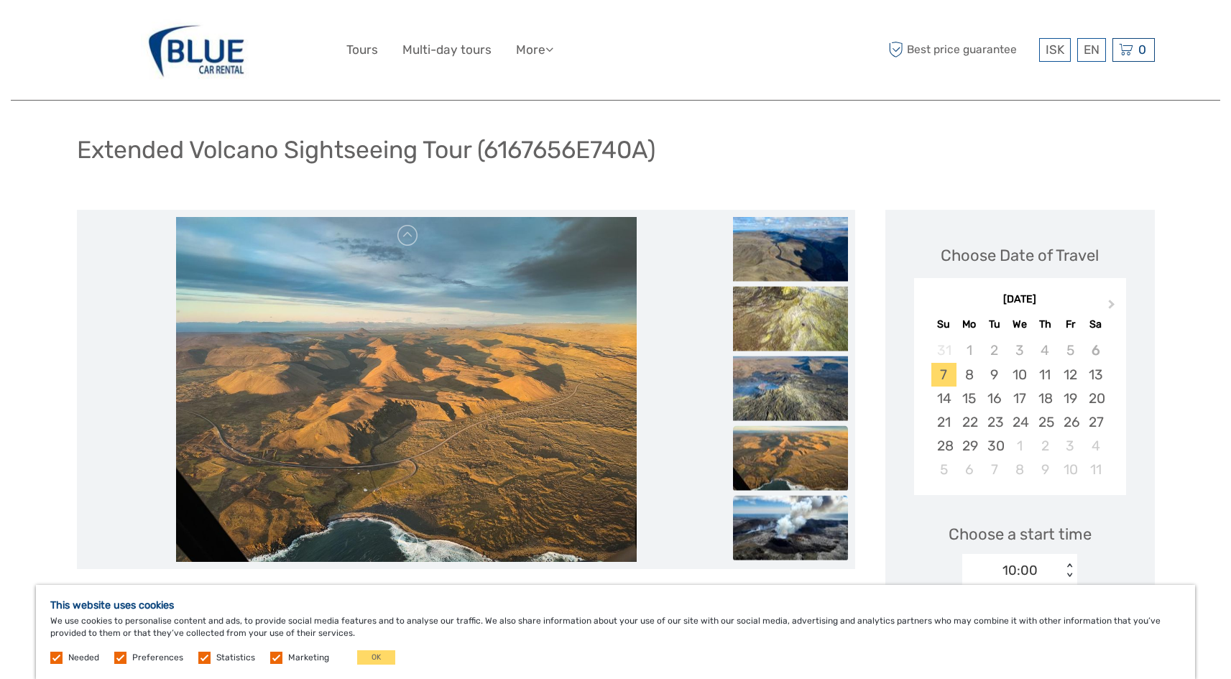
click at [755, 520] on img at bounding box center [790, 528] width 115 height 65
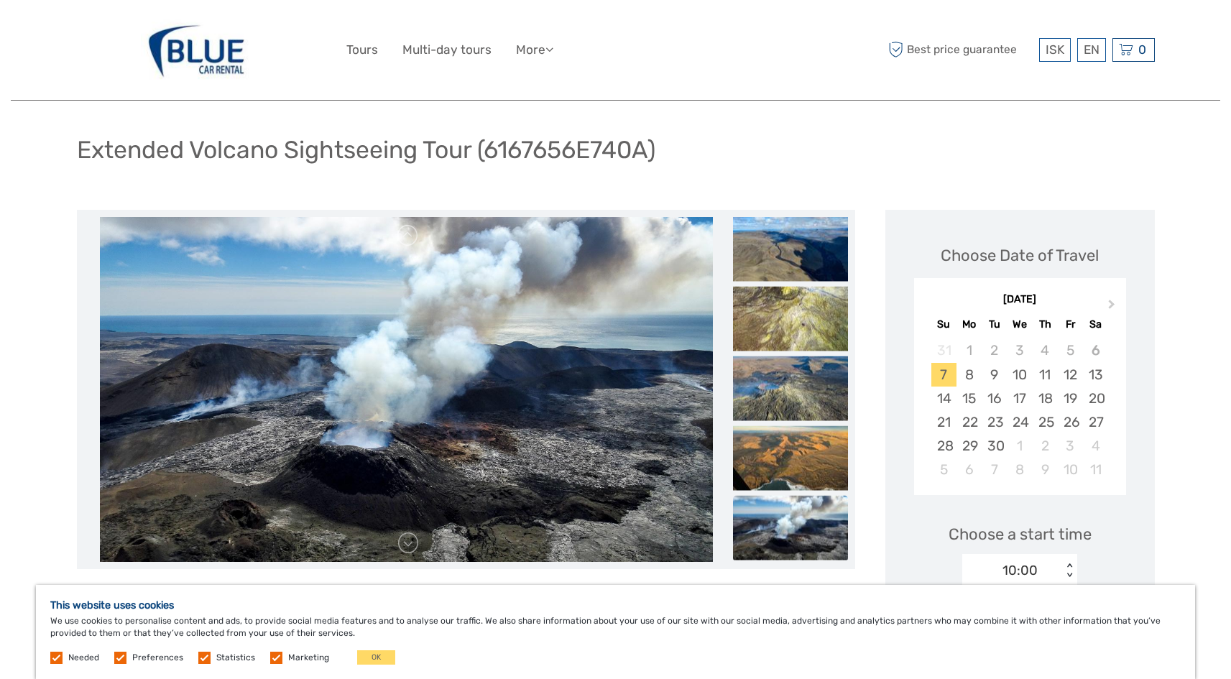
scroll to position [0, 0]
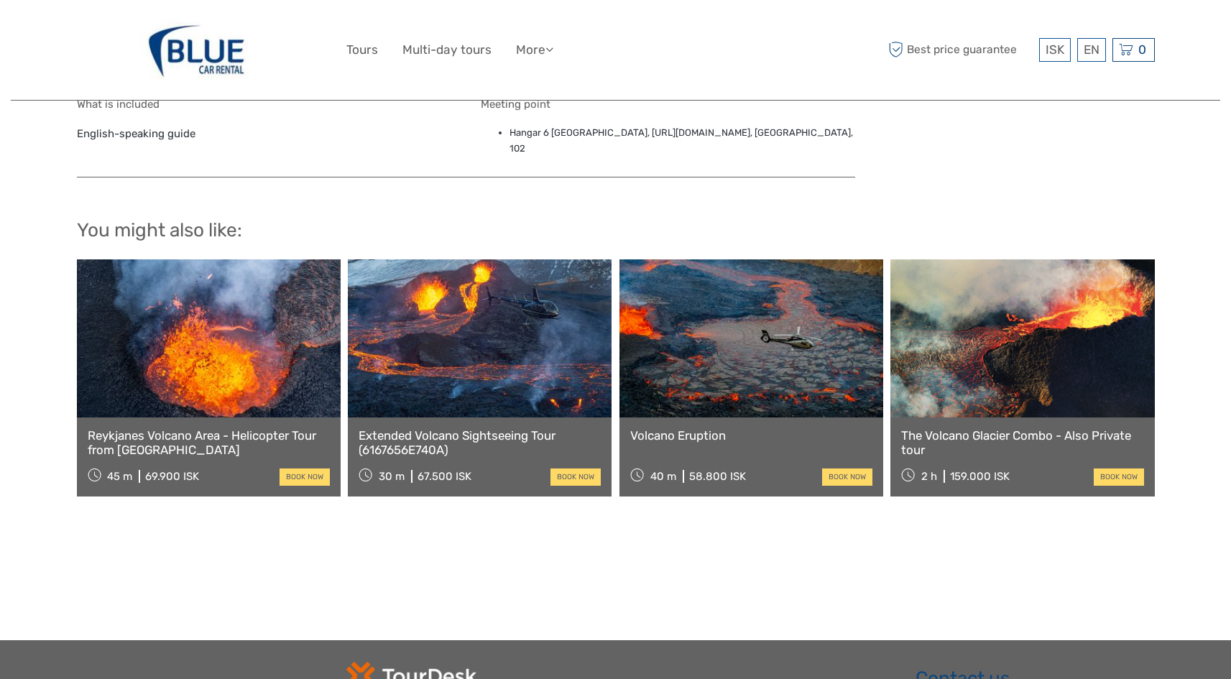
scroll to position [1039, 0]
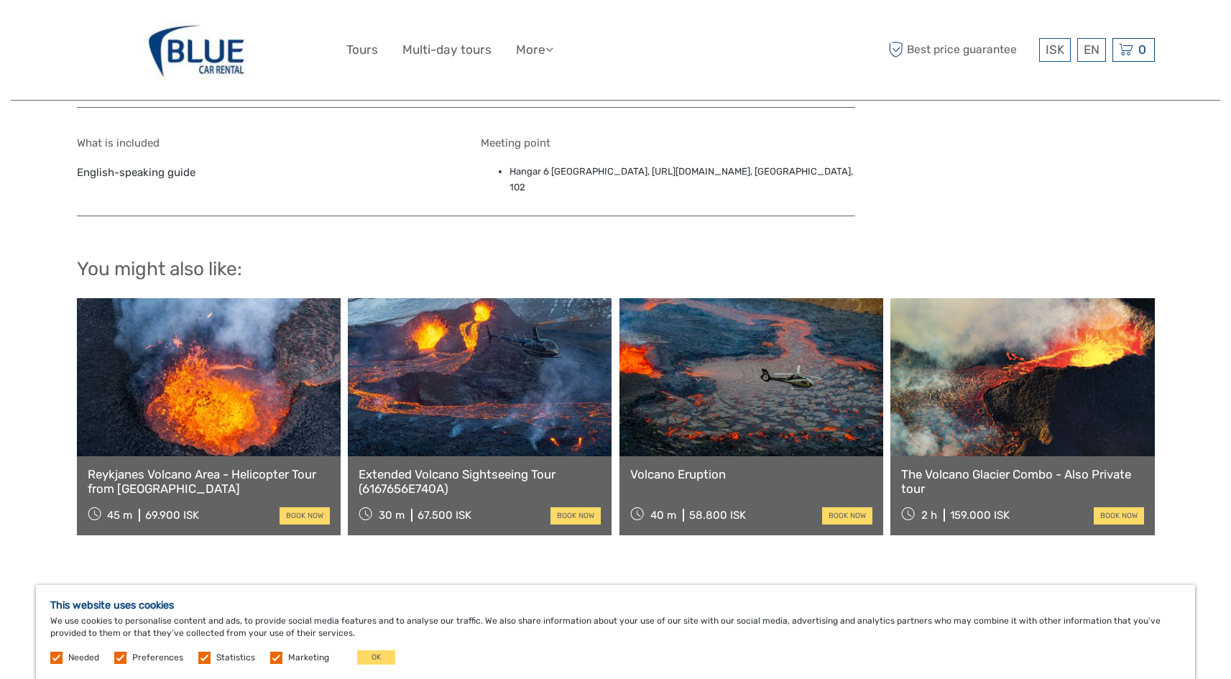
click at [454, 365] on link at bounding box center [480, 377] width 264 height 158
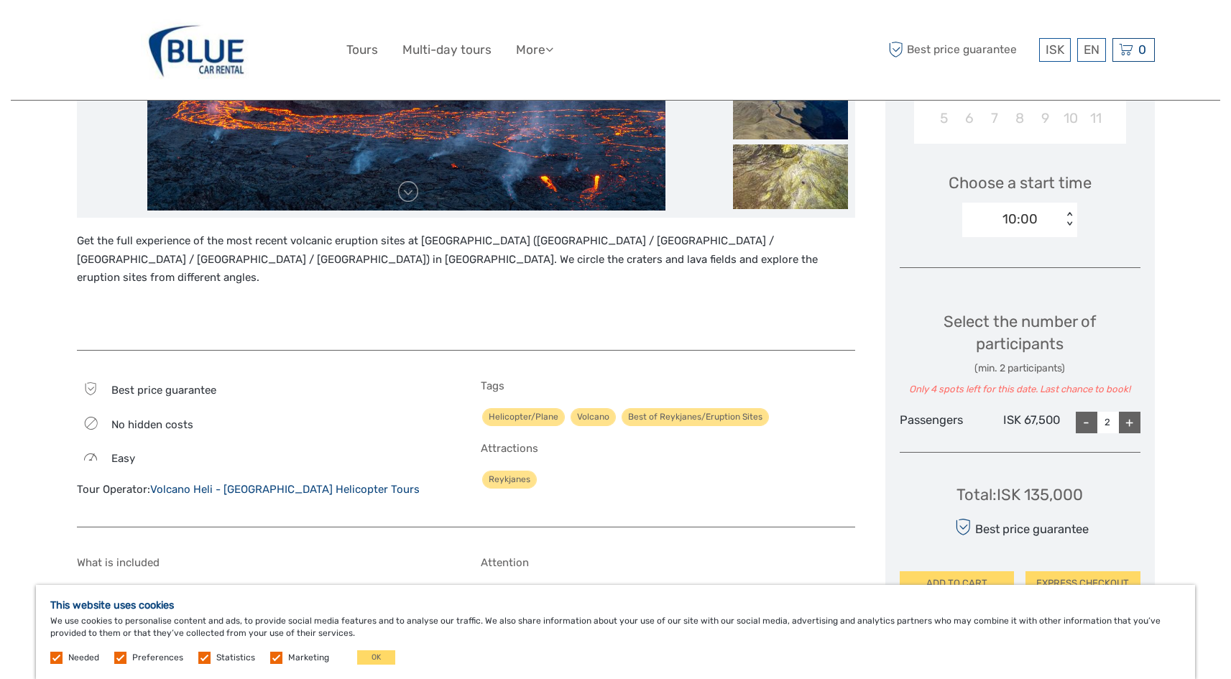
scroll to position [431, 0]
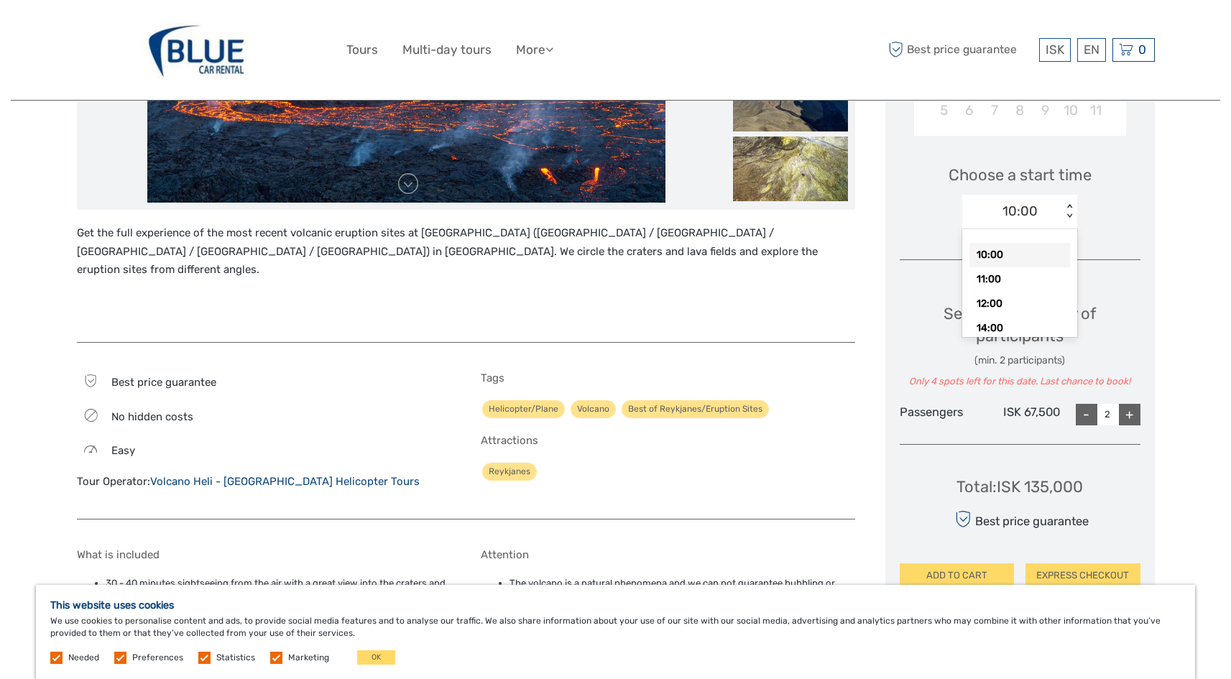
click at [1063, 219] on div "< >" at bounding box center [1069, 211] width 12 height 15
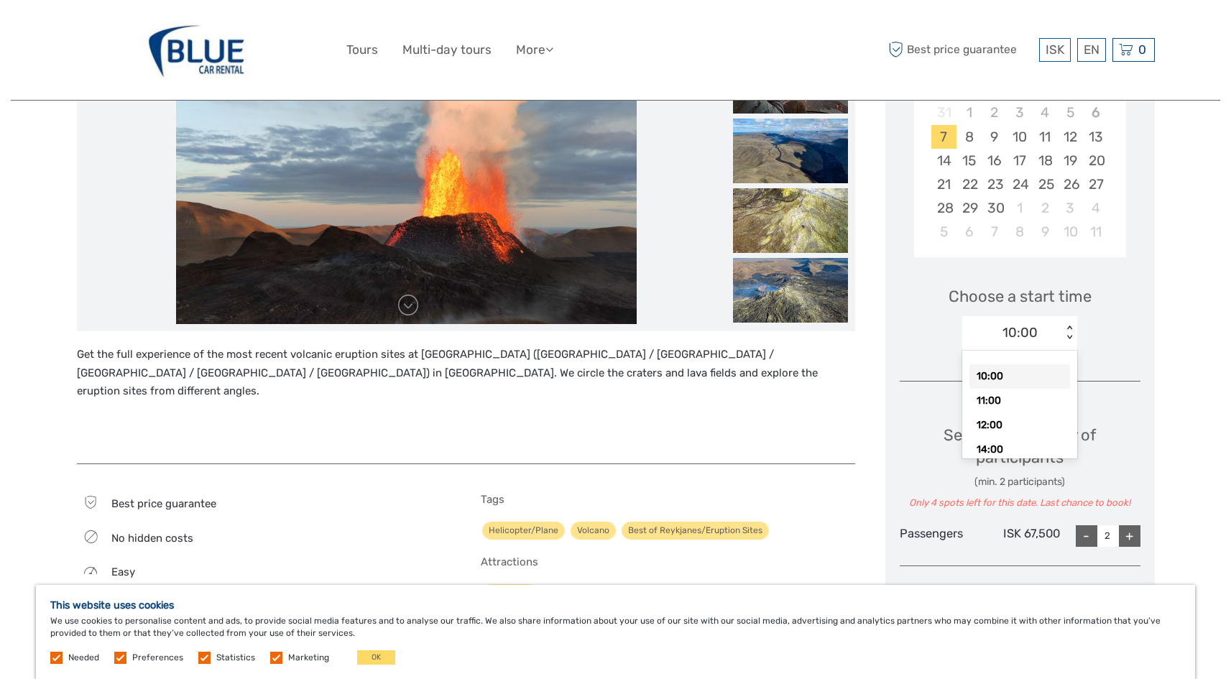
scroll to position [287, 0]
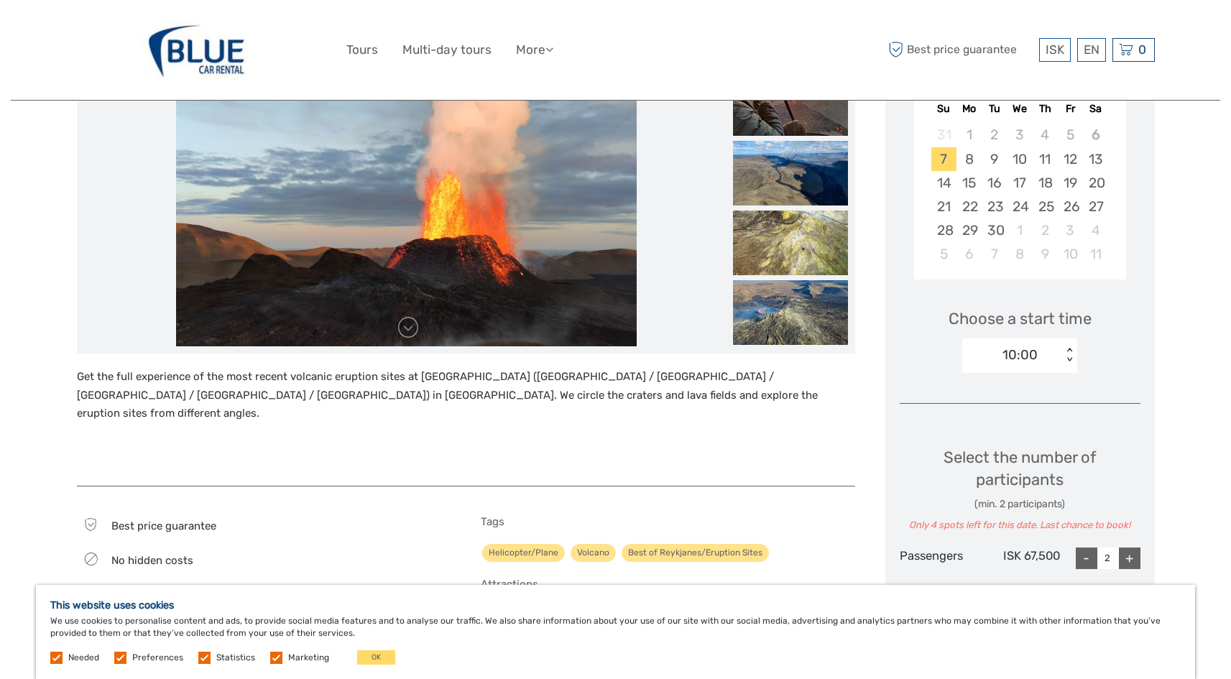
click at [1139, 287] on div "Next Month [DATE] Su Mo Tu We Th Fr Sa 31 1 2 3 4 5 6 7 8 9 10 11 12 13 14 15 1…" at bounding box center [1019, 173] width 241 height 228
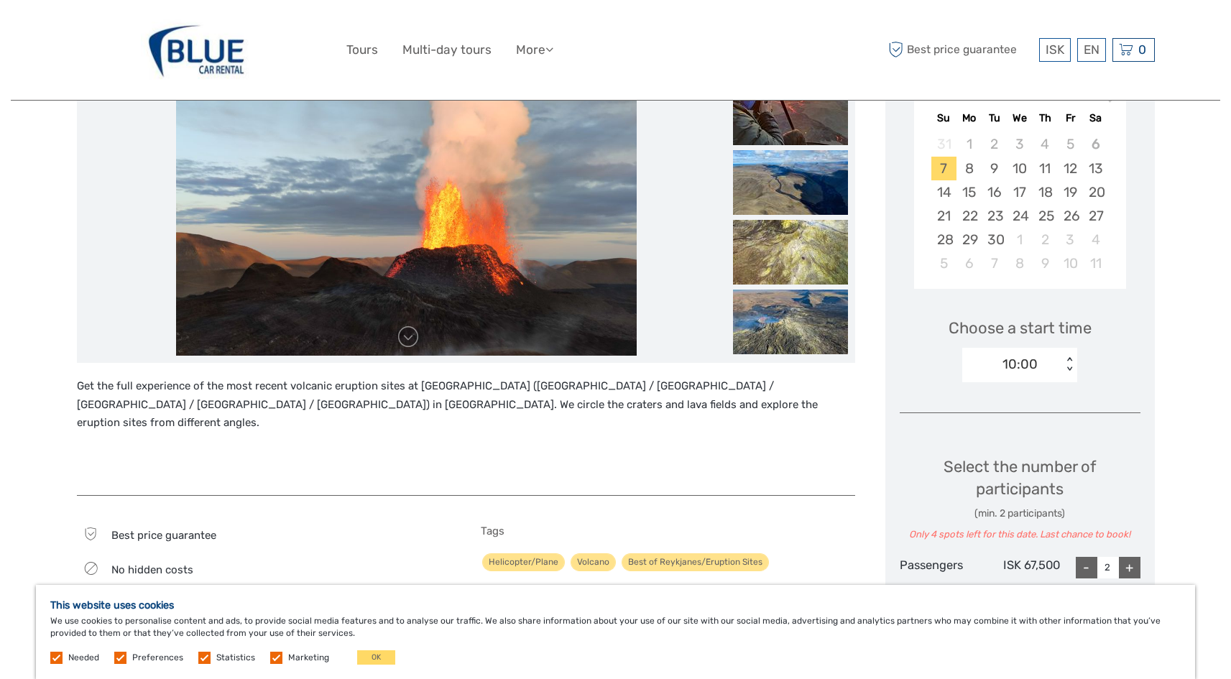
scroll to position [359, 0]
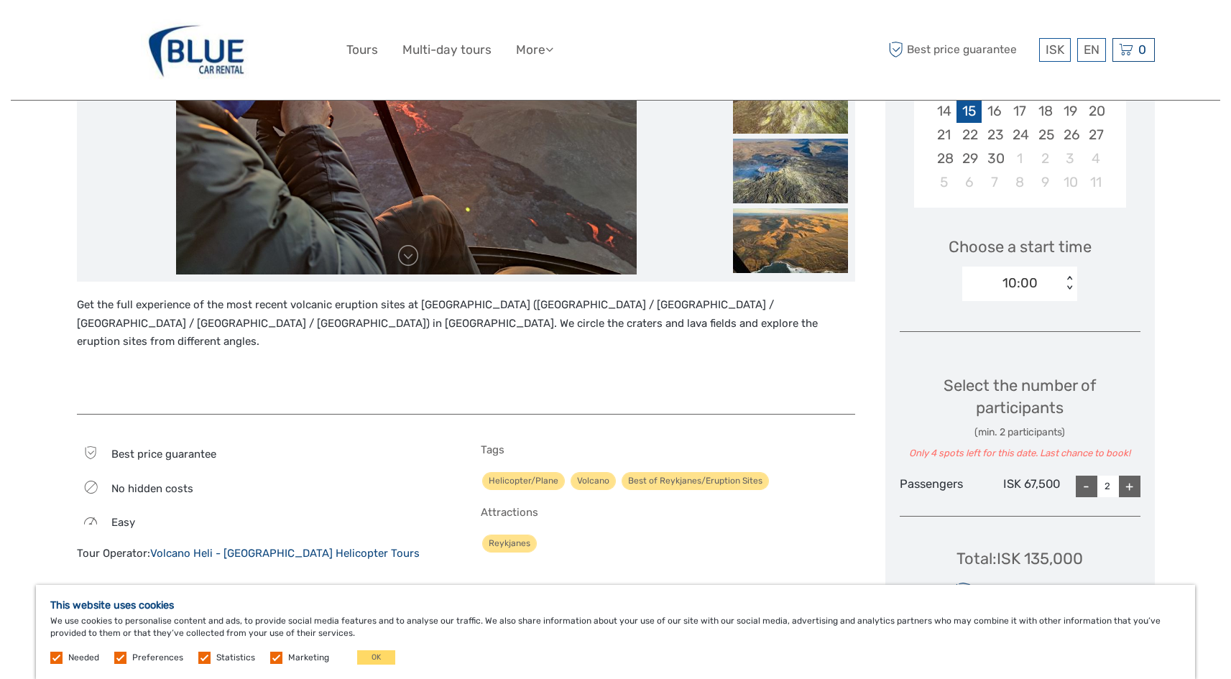
click at [956, 123] on div "15" at bounding box center [968, 111] width 25 height 24
click at [956, 147] on div "22" at bounding box center [968, 135] width 25 height 24
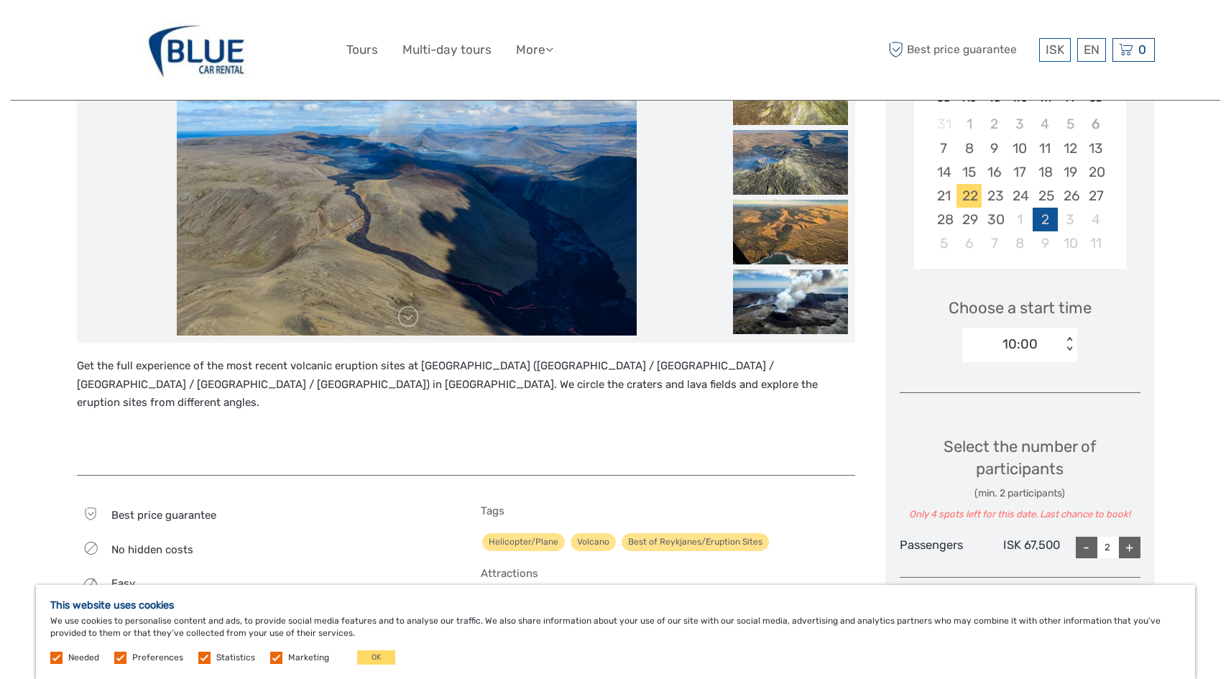
scroll to position [216, 0]
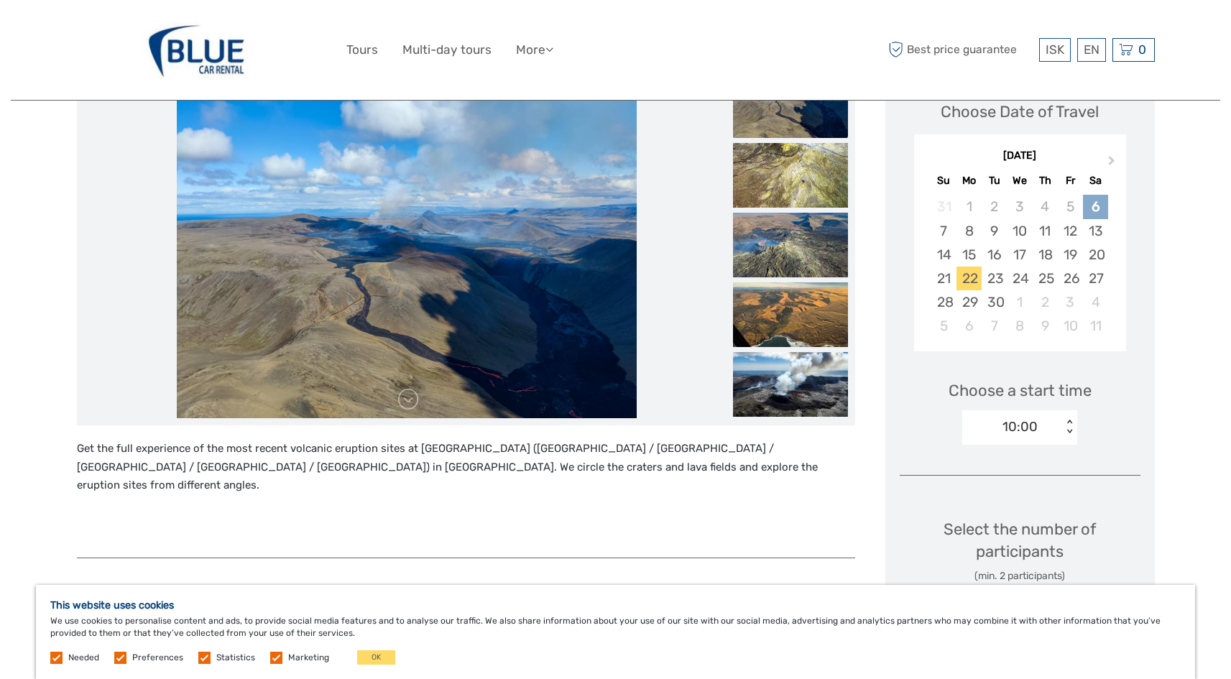
click at [1101, 215] on div "6" at bounding box center [1095, 207] width 25 height 24
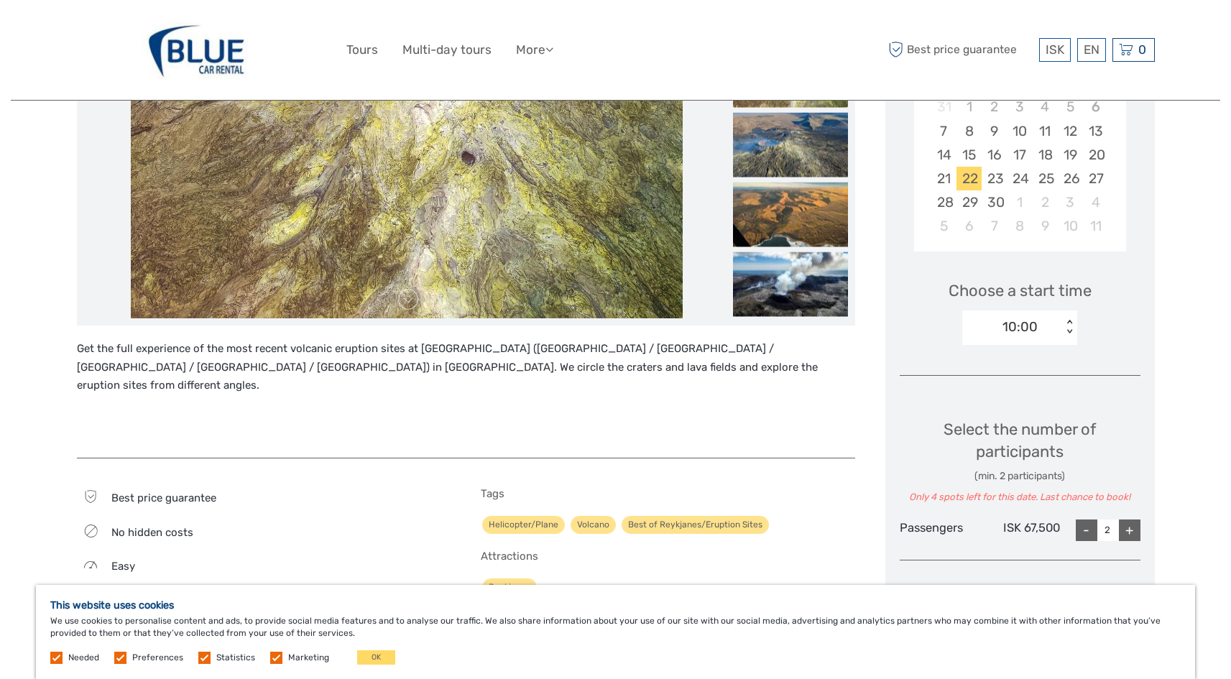
scroll to position [287, 0]
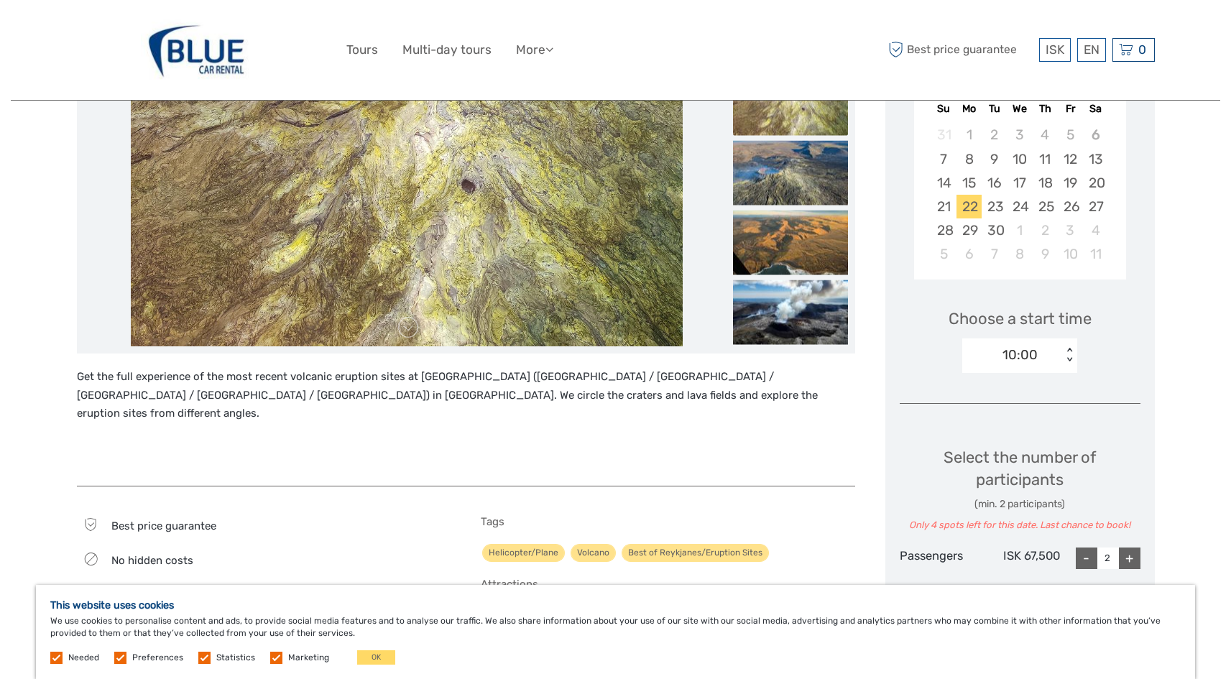
click at [1063, 363] on div "< >" at bounding box center [1069, 355] width 12 height 15
click at [996, 460] on div "12:00" at bounding box center [1019, 447] width 101 height 24
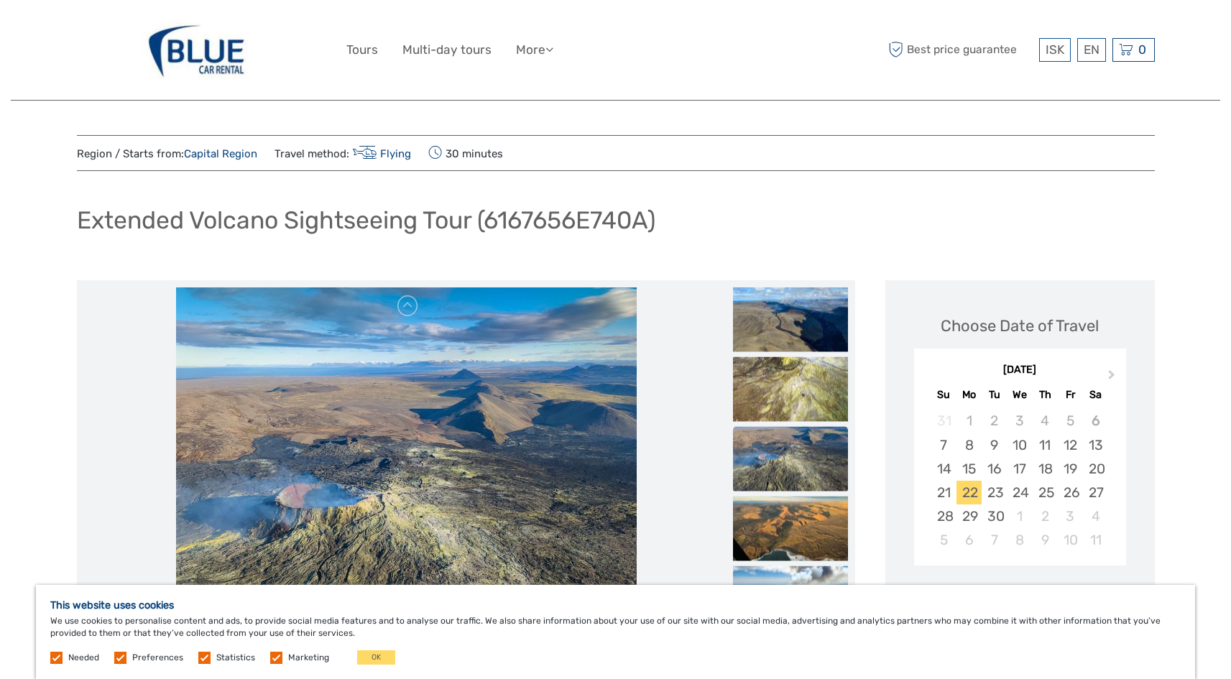
scroll to position [0, 0]
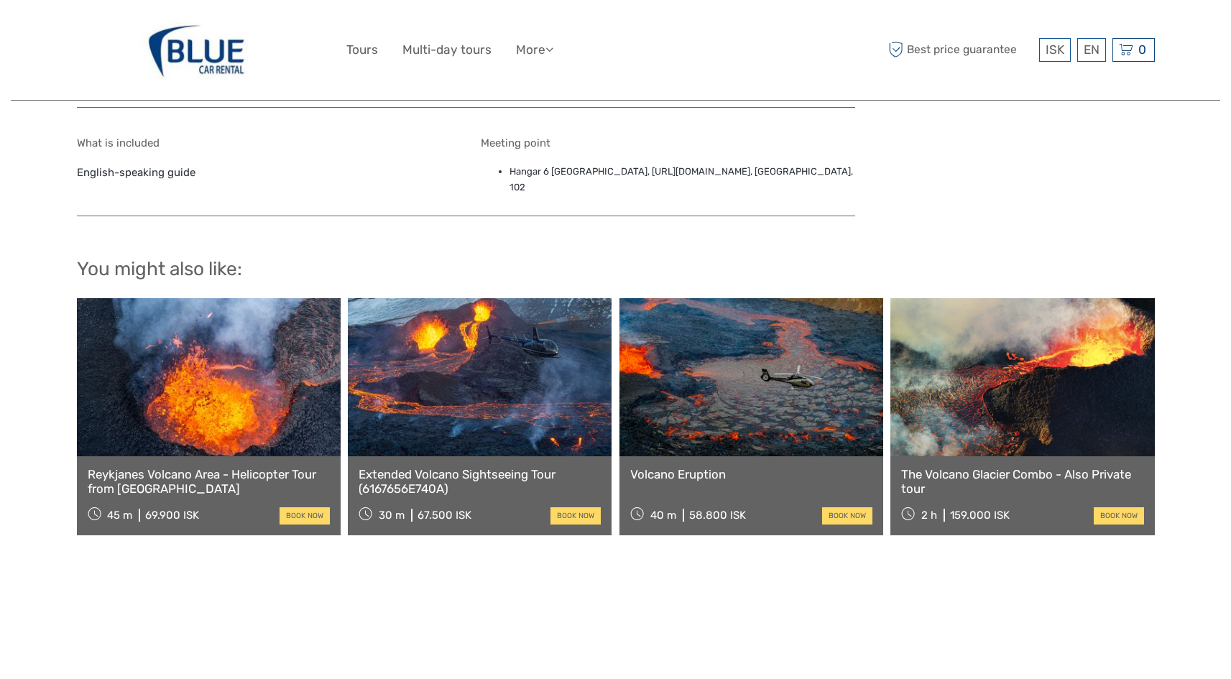
scroll to position [1000, 0]
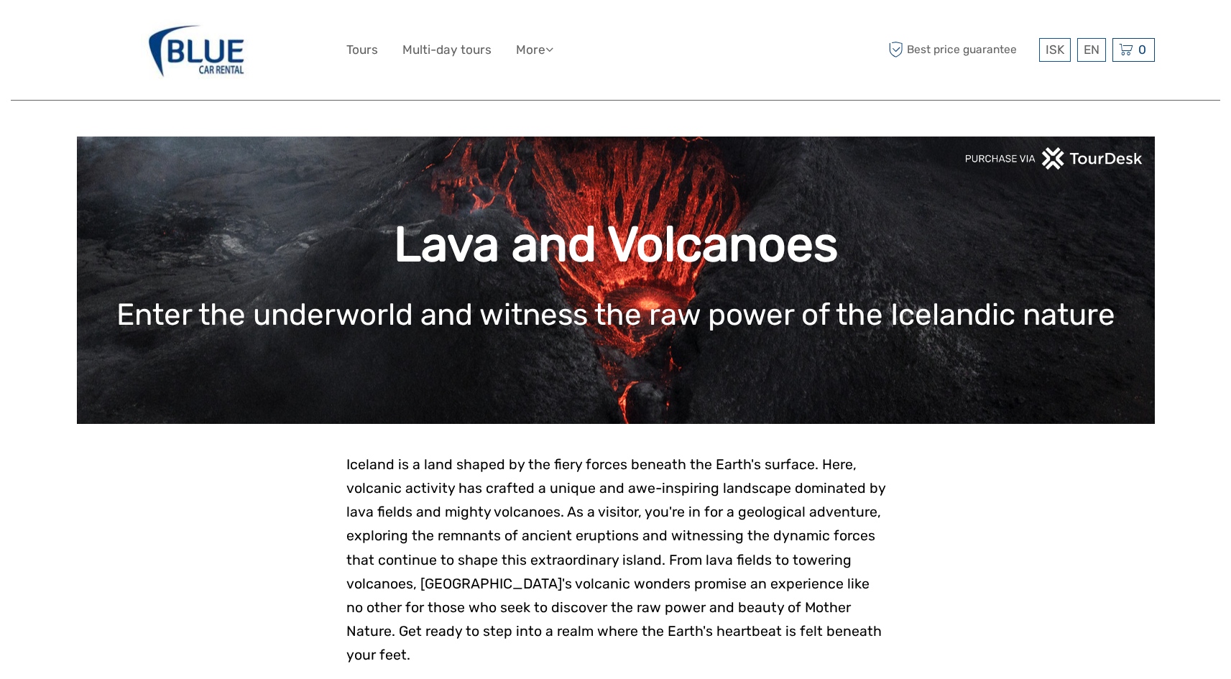
scroll to position [934, 0]
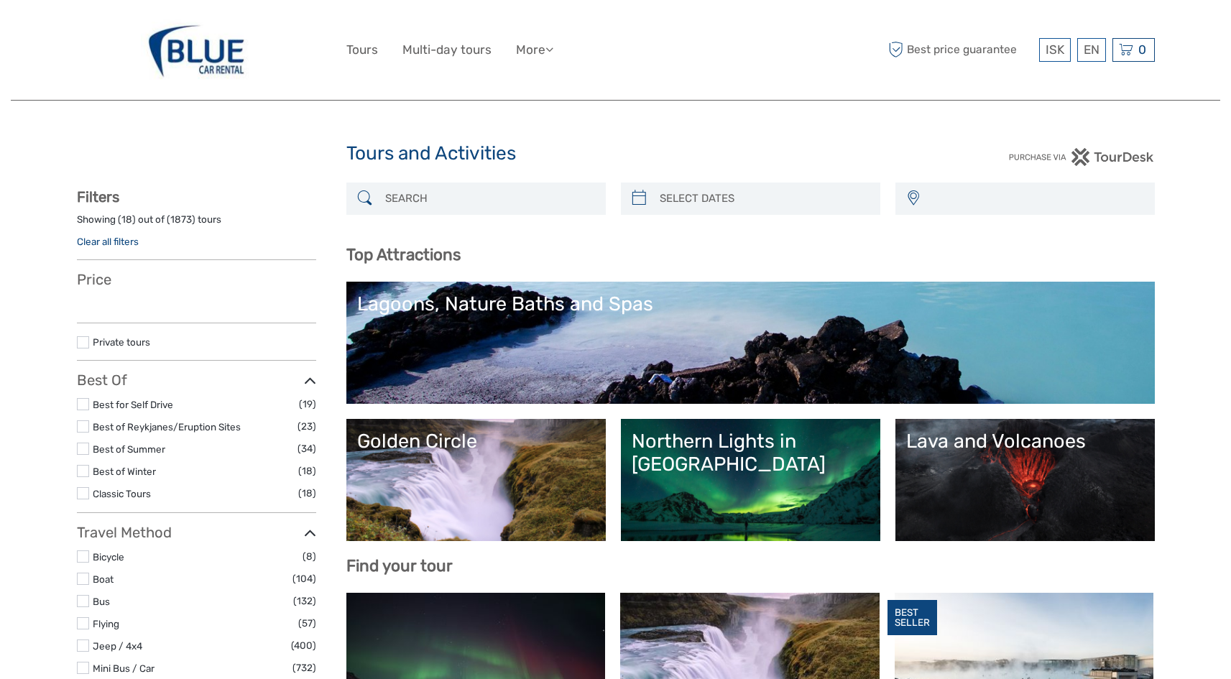
select select
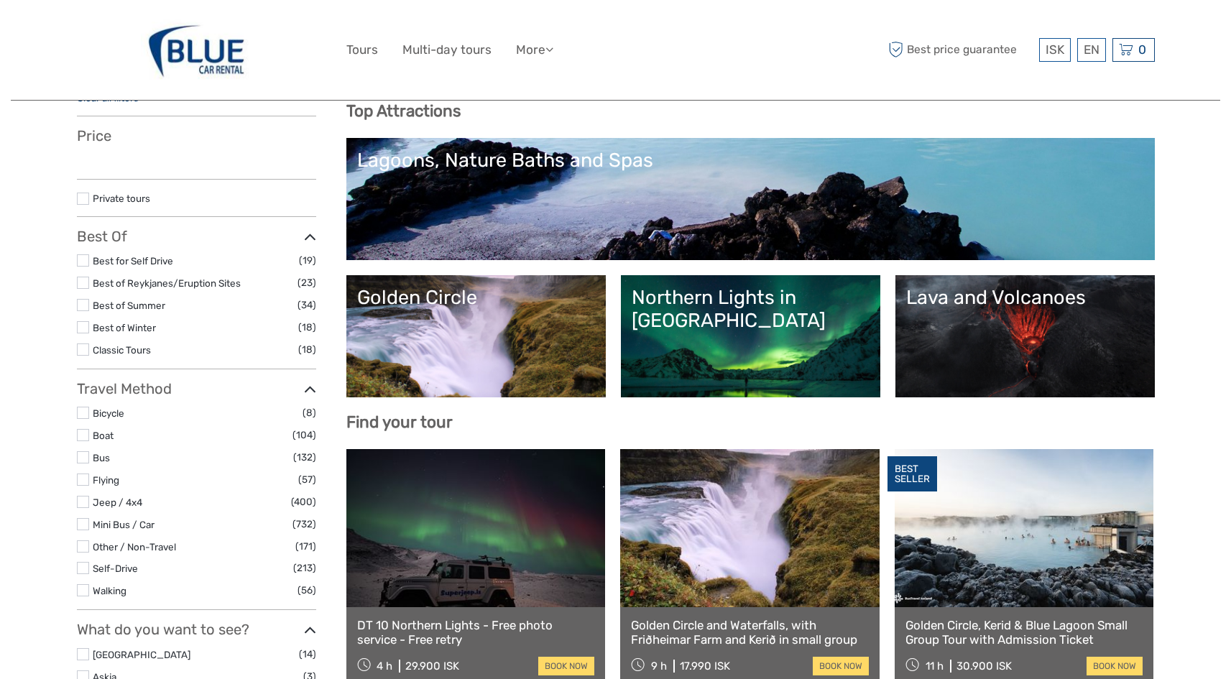
select select
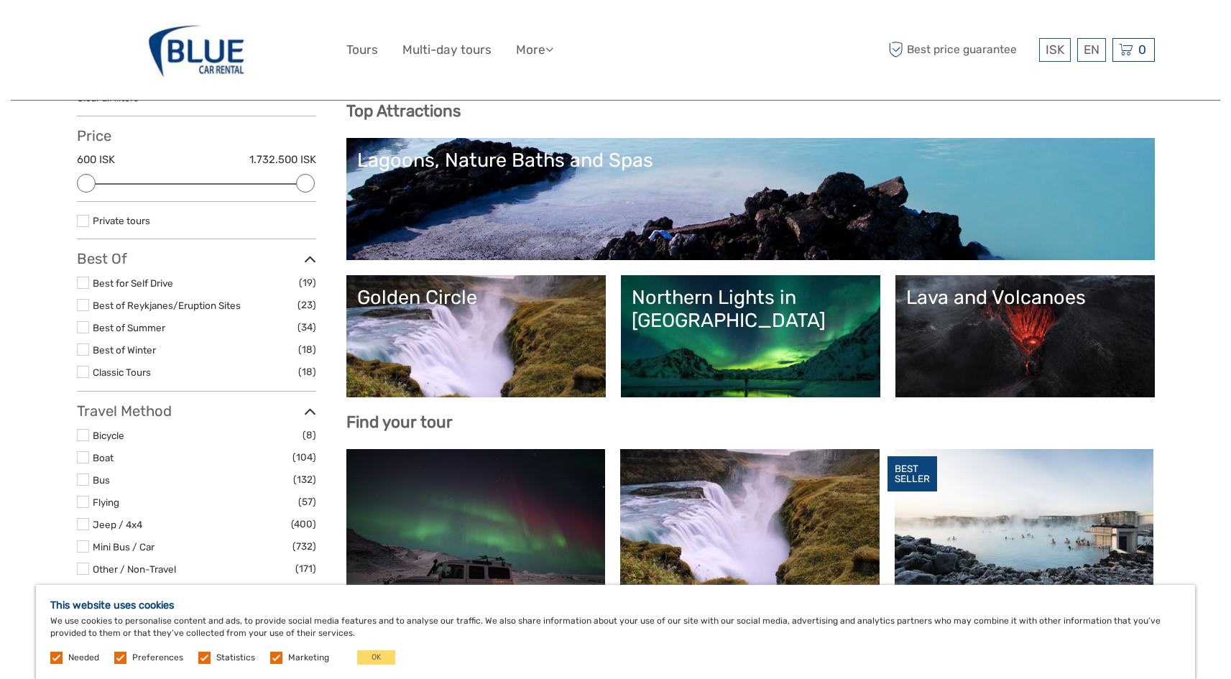
scroll to position [0, 0]
